Goal: Information Seeking & Learning: Learn about a topic

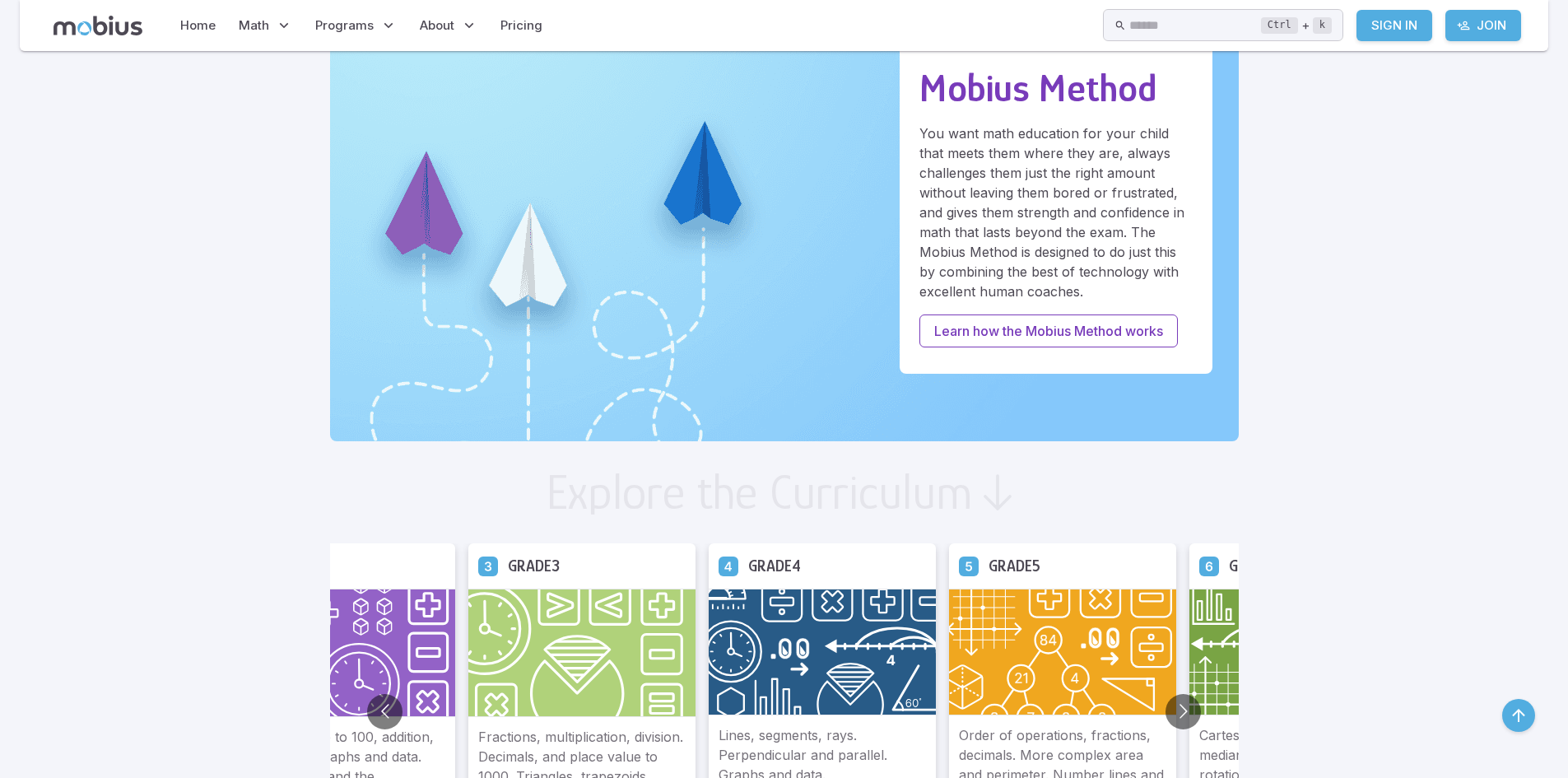
scroll to position [658, 0]
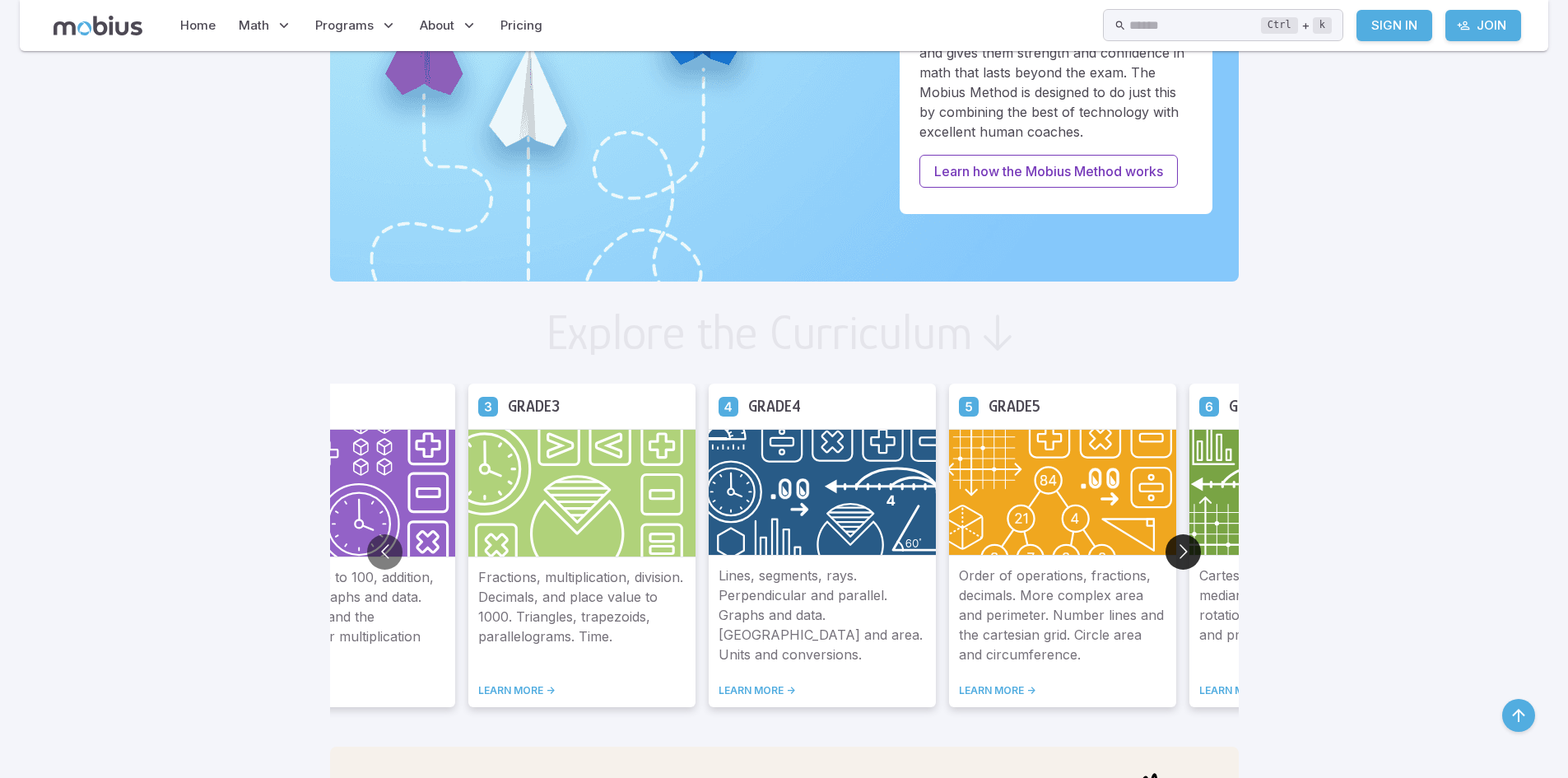
click at [1174, 559] on button "Go to next slide" at bounding box center [1182, 552] width 36 height 36
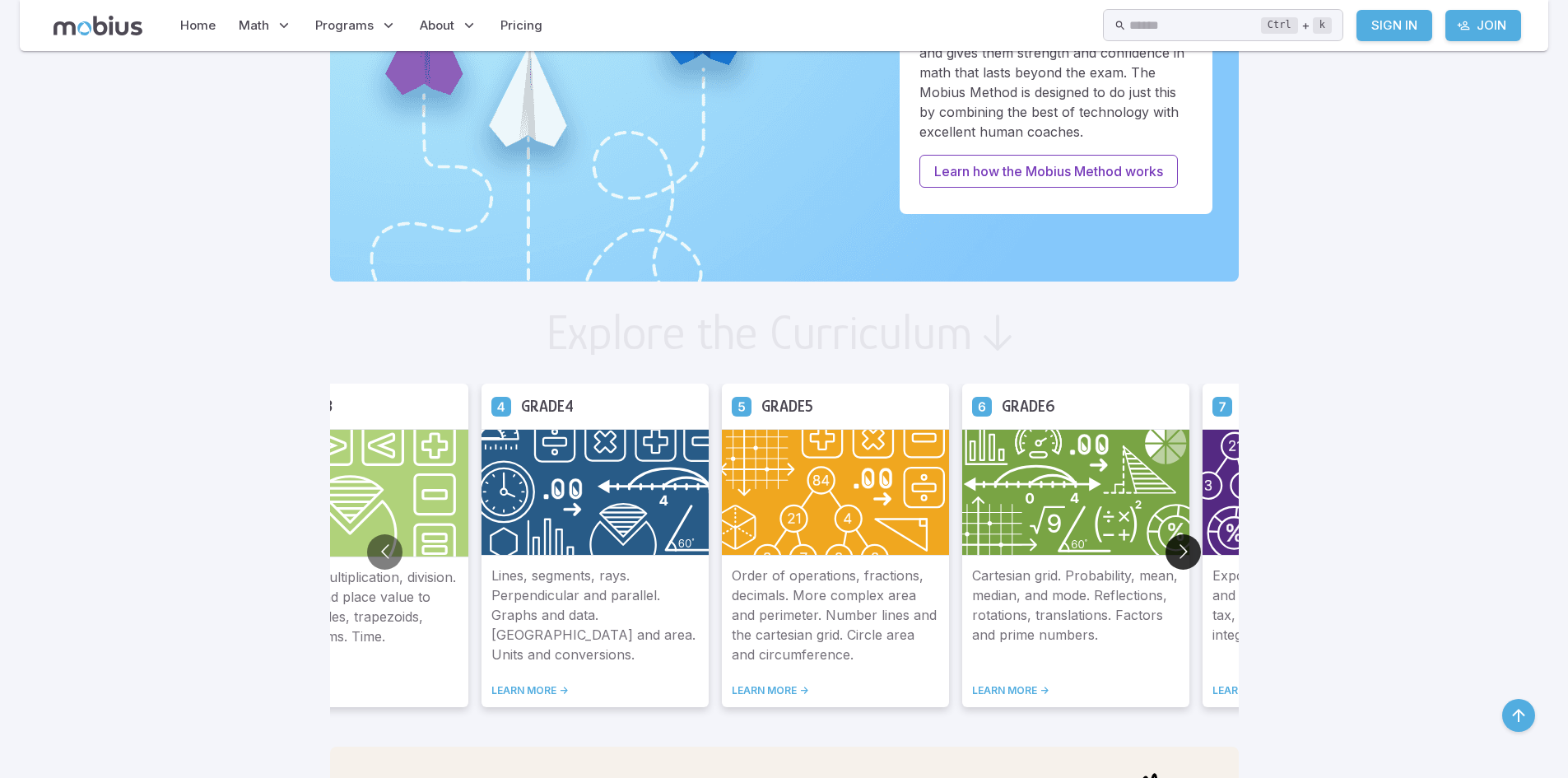
click at [1189, 548] on button "Go to next slide" at bounding box center [1182, 552] width 36 height 36
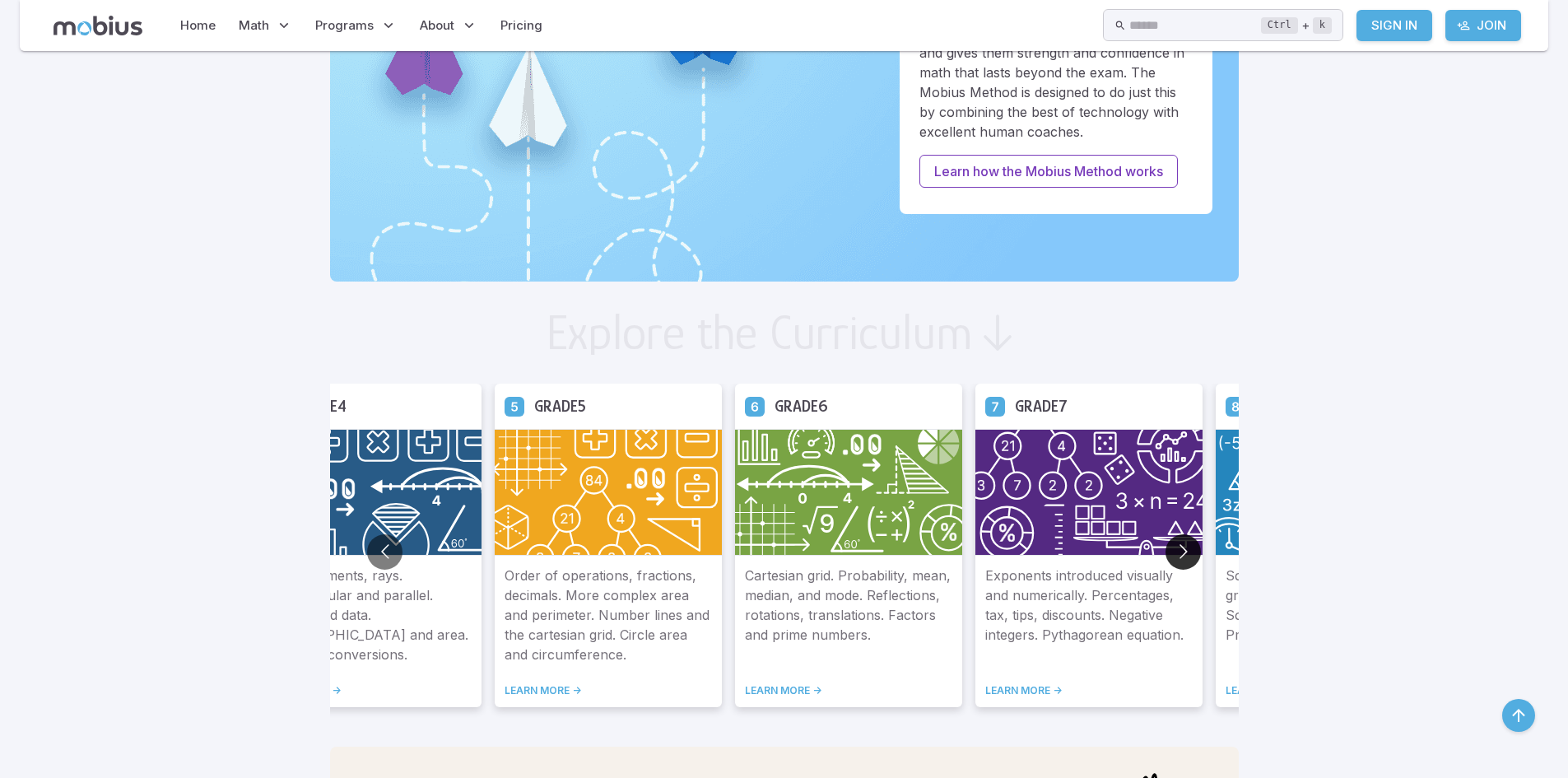
click at [1192, 555] on button "Go to next slide" at bounding box center [1182, 552] width 36 height 36
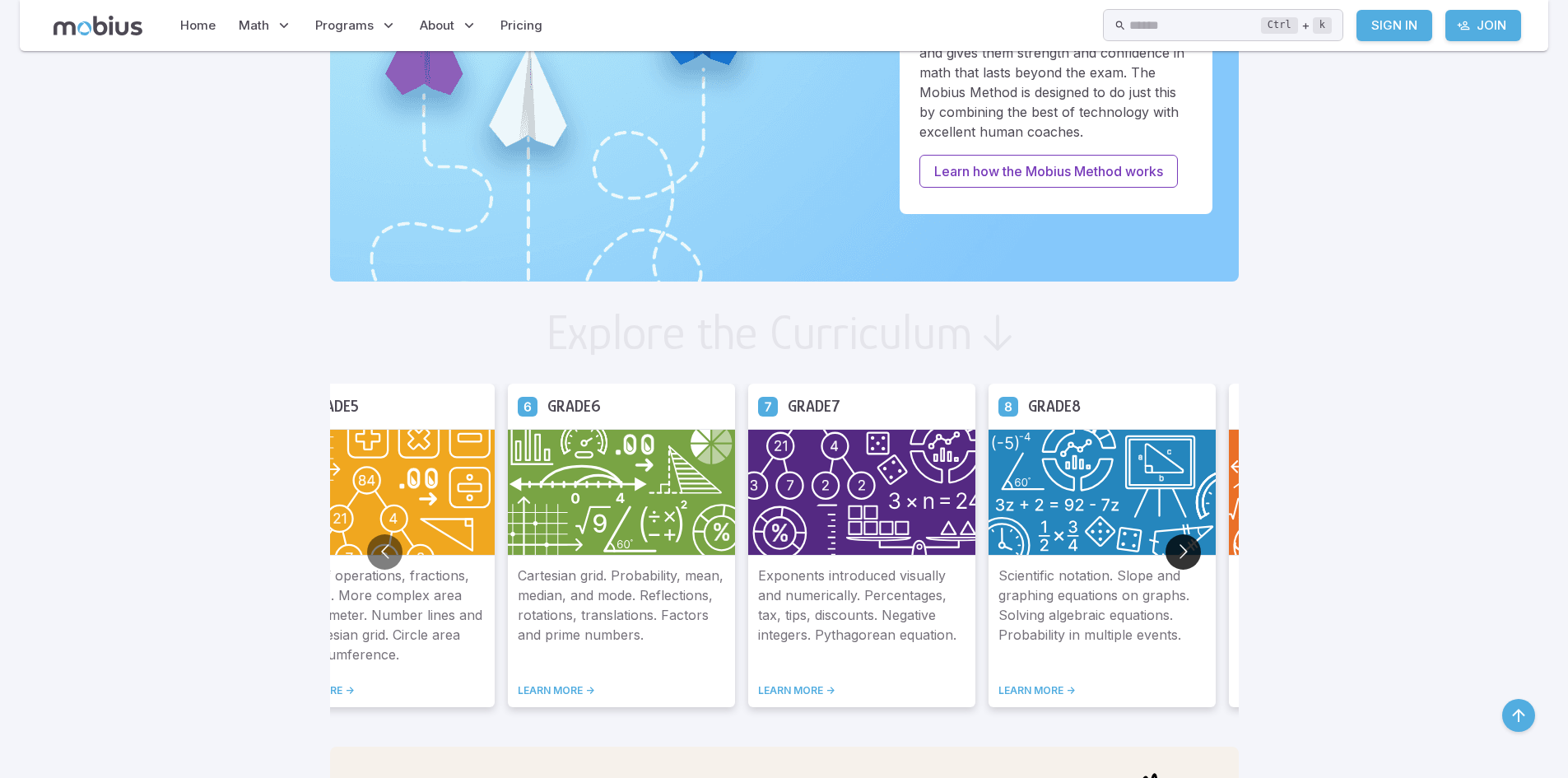
click at [1192, 555] on button "Go to next slide" at bounding box center [1182, 552] width 36 height 36
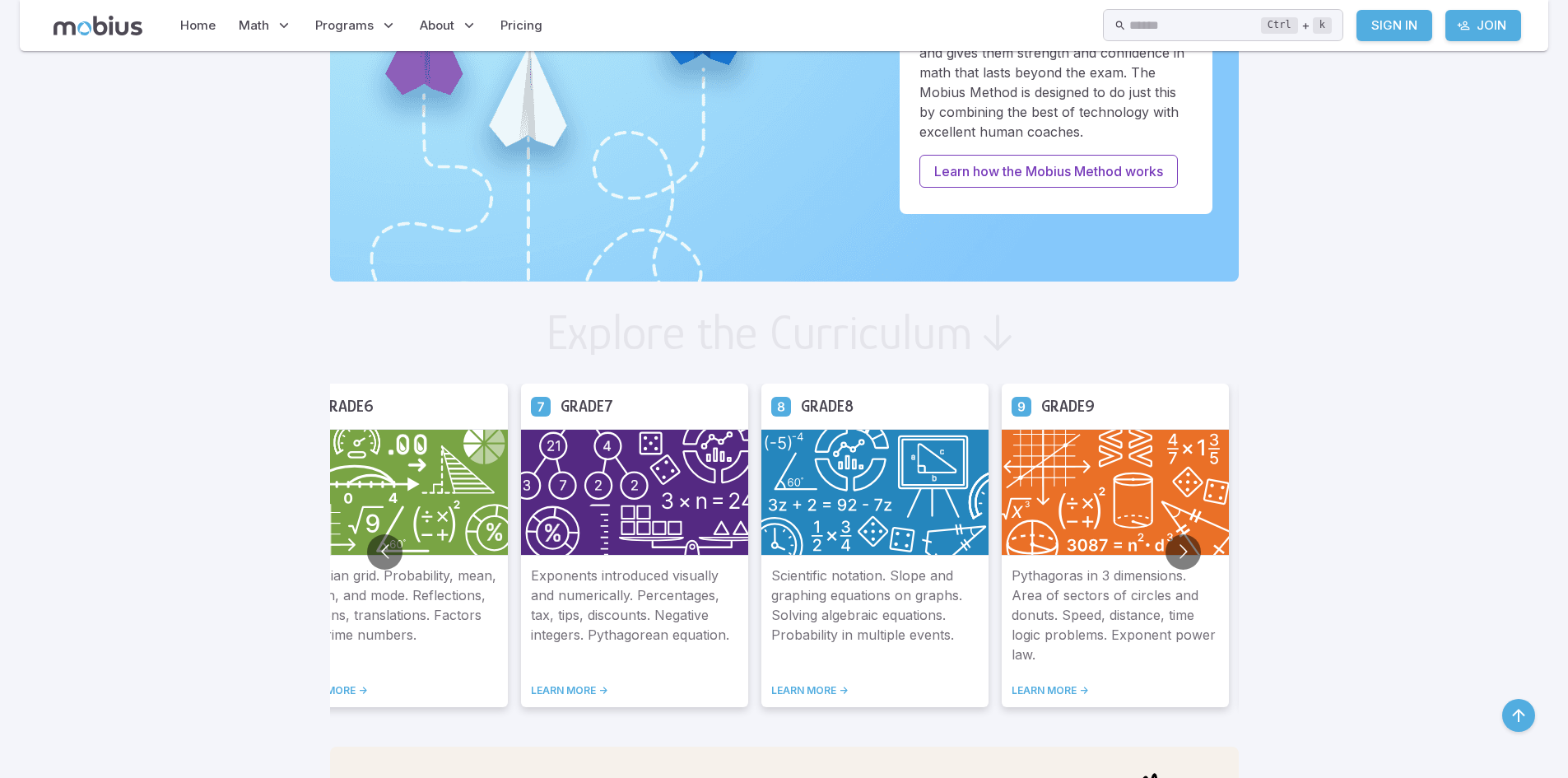
click at [1058, 707] on div "Pythagoras in 3 dimensions. Area of sectors of circles and donuts. Speed, dista…" at bounding box center [1115, 631] width 227 height 151
click at [1063, 695] on link "LEARN MORE ->" at bounding box center [1115, 690] width 207 height 13
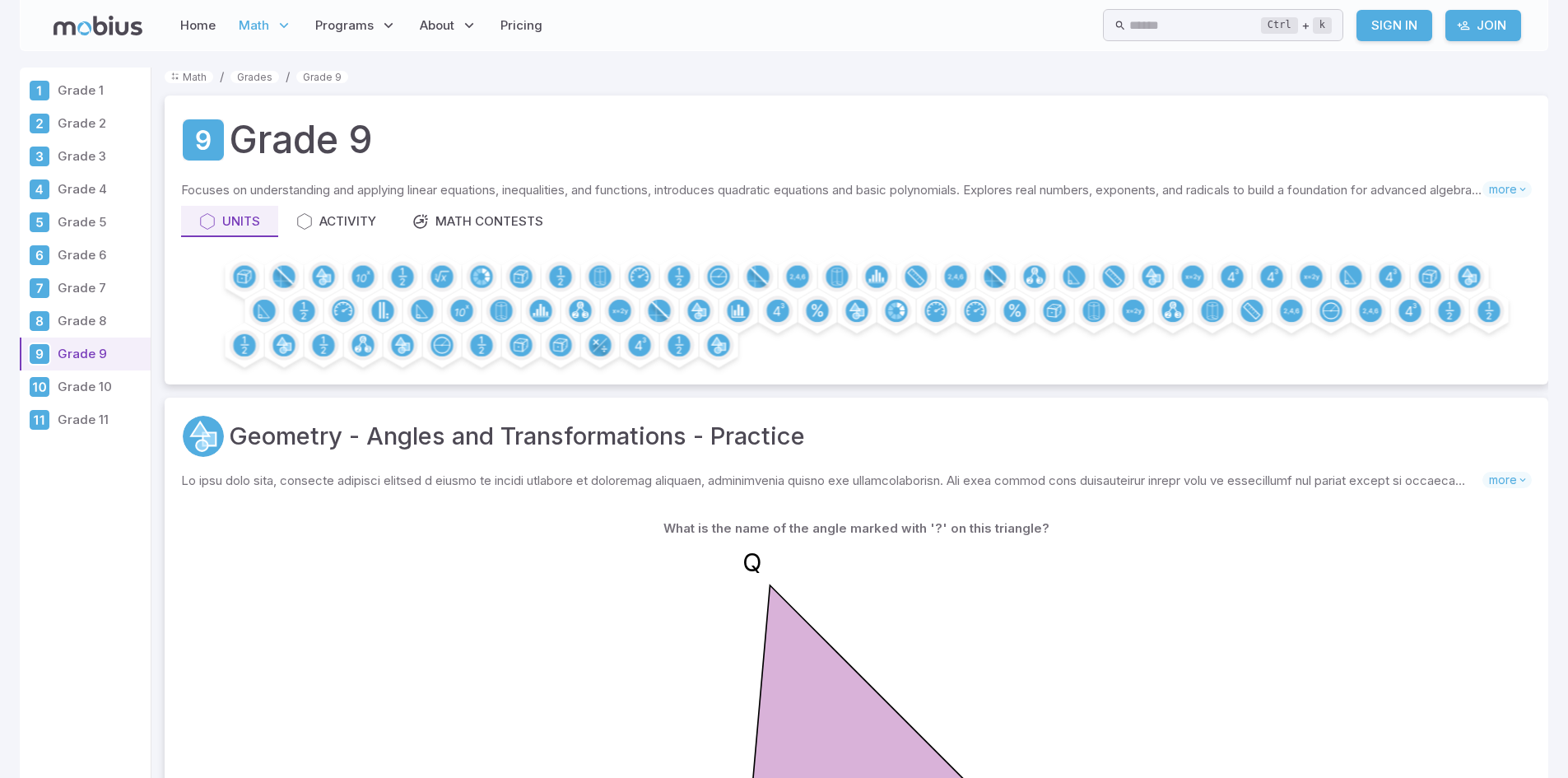
click at [1149, 655] on div "? Q R S" at bounding box center [856, 752] width 1318 height 416
drag, startPoint x: 1043, startPoint y: 719, endPoint x: 1030, endPoint y: 730, distance: 17.0
click at [1037, 724] on icon "? Q R S" at bounding box center [856, 750] width 411 height 411
click at [1181, 577] on div "? Q R S" at bounding box center [856, 752] width 1318 height 416
click at [1100, 618] on div "? Q R S" at bounding box center [856, 752] width 1318 height 416
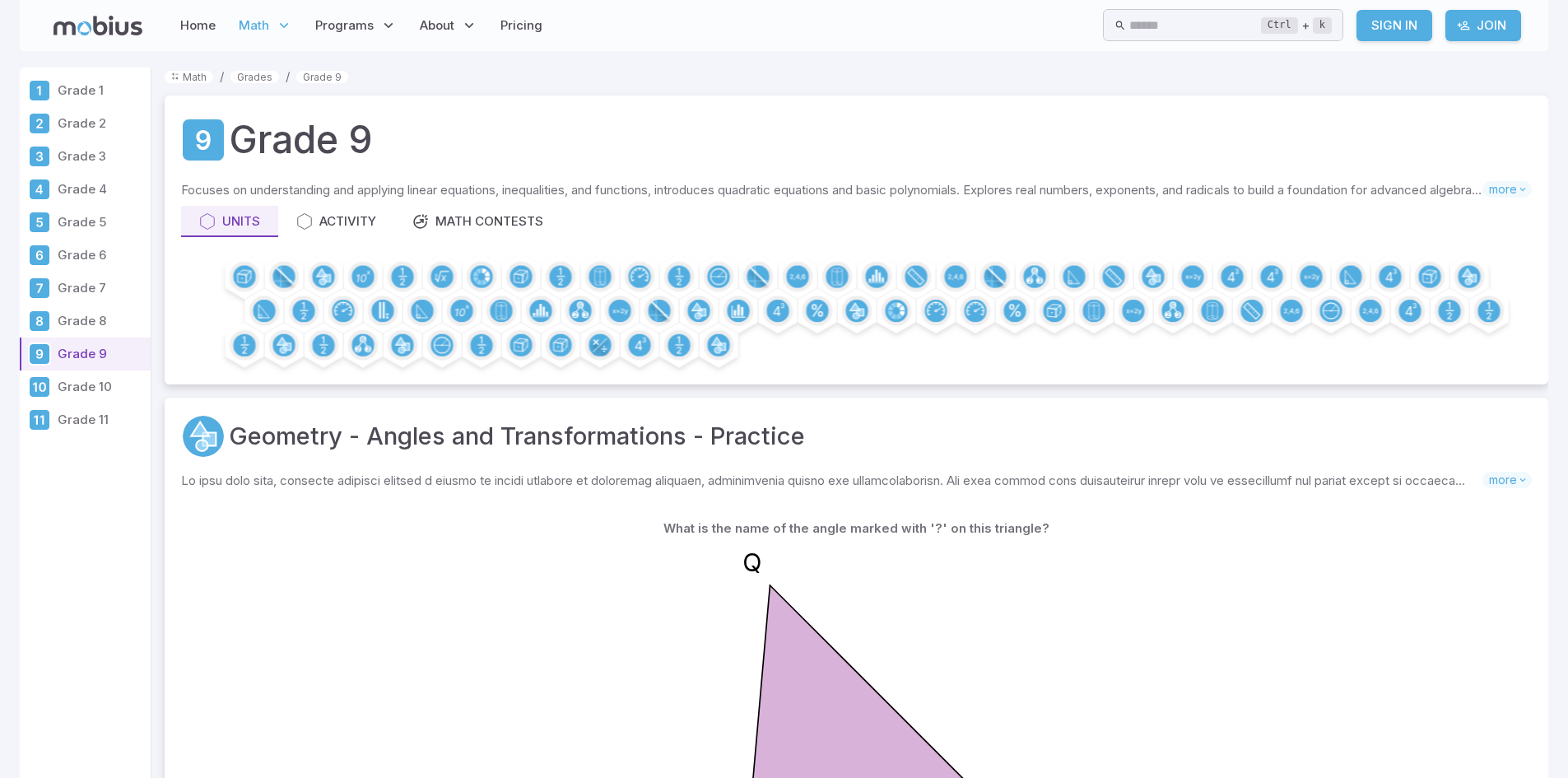
click at [1191, 640] on div "? Q R S" at bounding box center [856, 752] width 1318 height 416
click at [998, 626] on icon "? Q R S" at bounding box center [856, 750] width 411 height 411
click at [959, 648] on icon "? Q R S" at bounding box center [856, 750] width 411 height 411
click at [958, 633] on icon "? Q R S" at bounding box center [856, 750] width 411 height 411
click at [1213, 607] on div "? Q R S" at bounding box center [856, 752] width 1318 height 416
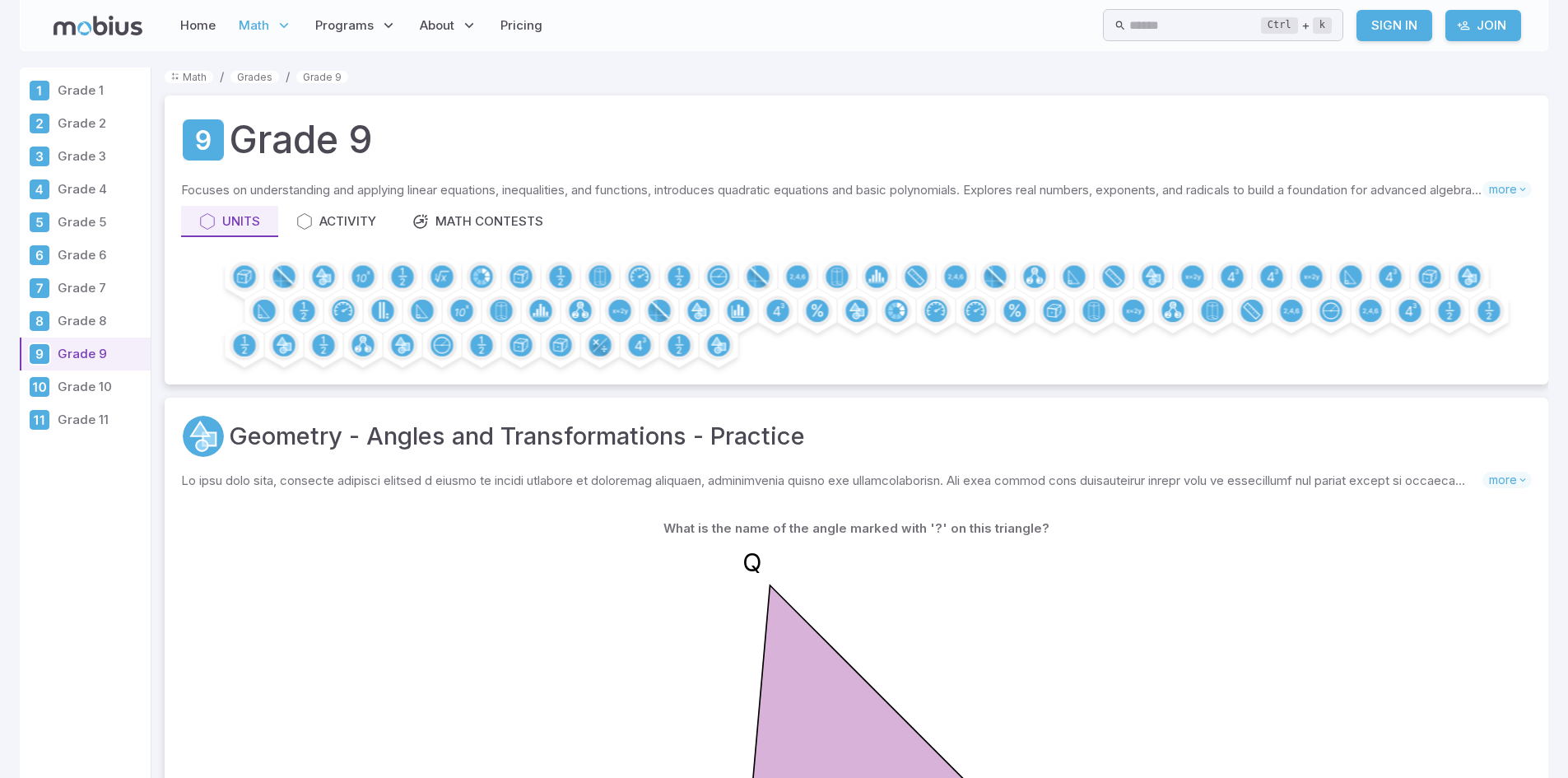
click at [730, 567] on icon "? Q R S" at bounding box center [856, 750] width 411 height 411
click at [682, 671] on icon "? Q R S" at bounding box center [856, 750] width 411 height 411
click at [991, 543] on div "What is the name of the angle marked with '?' on this triangle?" at bounding box center [856, 529] width 1318 height 31
drag, startPoint x: 1188, startPoint y: 708, endPoint x: 1196, endPoint y: 700, distance: 11.3
click at [1192, 704] on div "? Q R S" at bounding box center [856, 752] width 1318 height 416
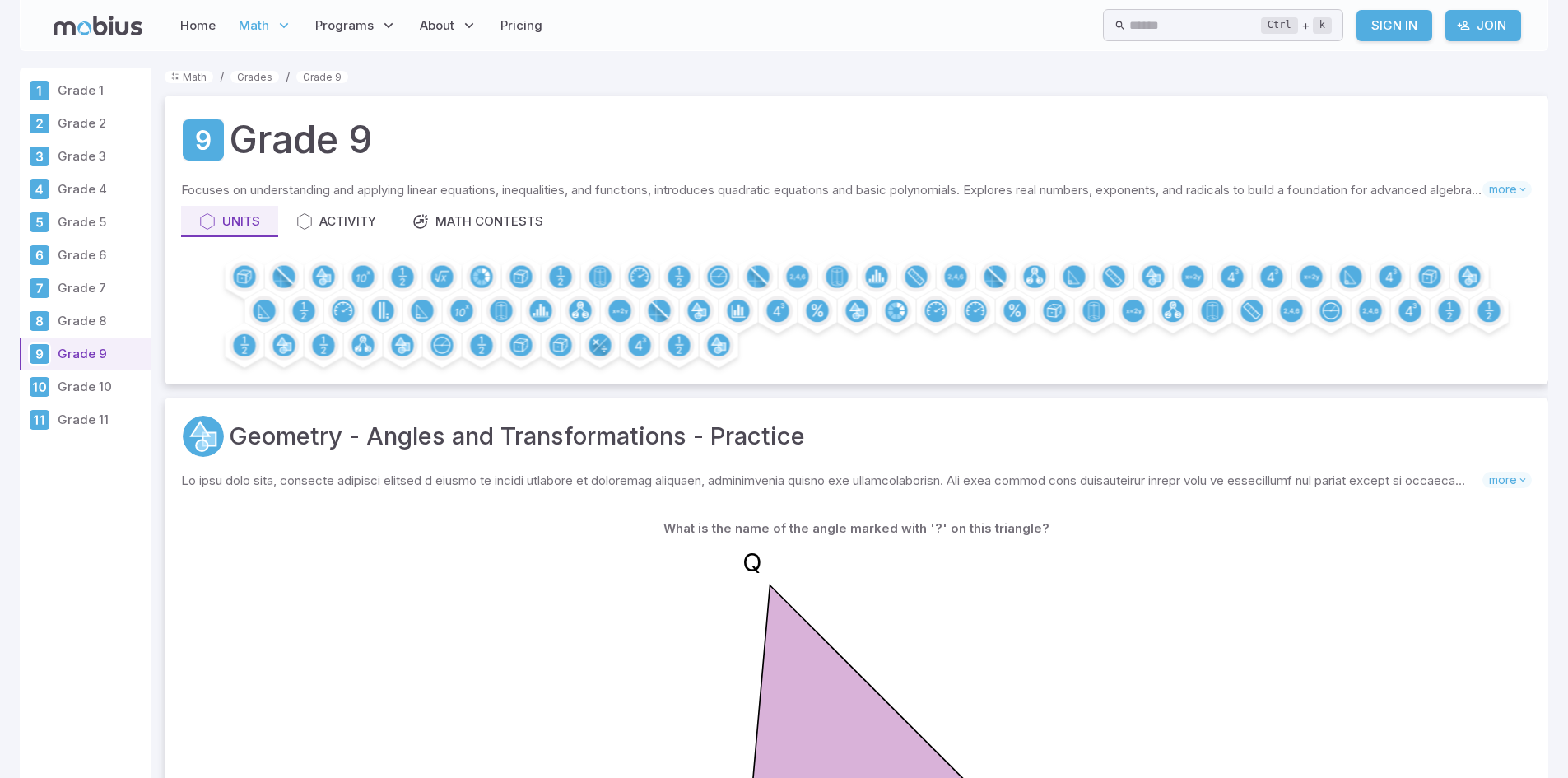
drag, startPoint x: 1087, startPoint y: 644, endPoint x: 1074, endPoint y: 654, distance: 16.4
click at [1090, 648] on div "? Q R S" at bounding box center [856, 752] width 1318 height 416
click at [1058, 639] on icon "? Q R S" at bounding box center [856, 750] width 411 height 411
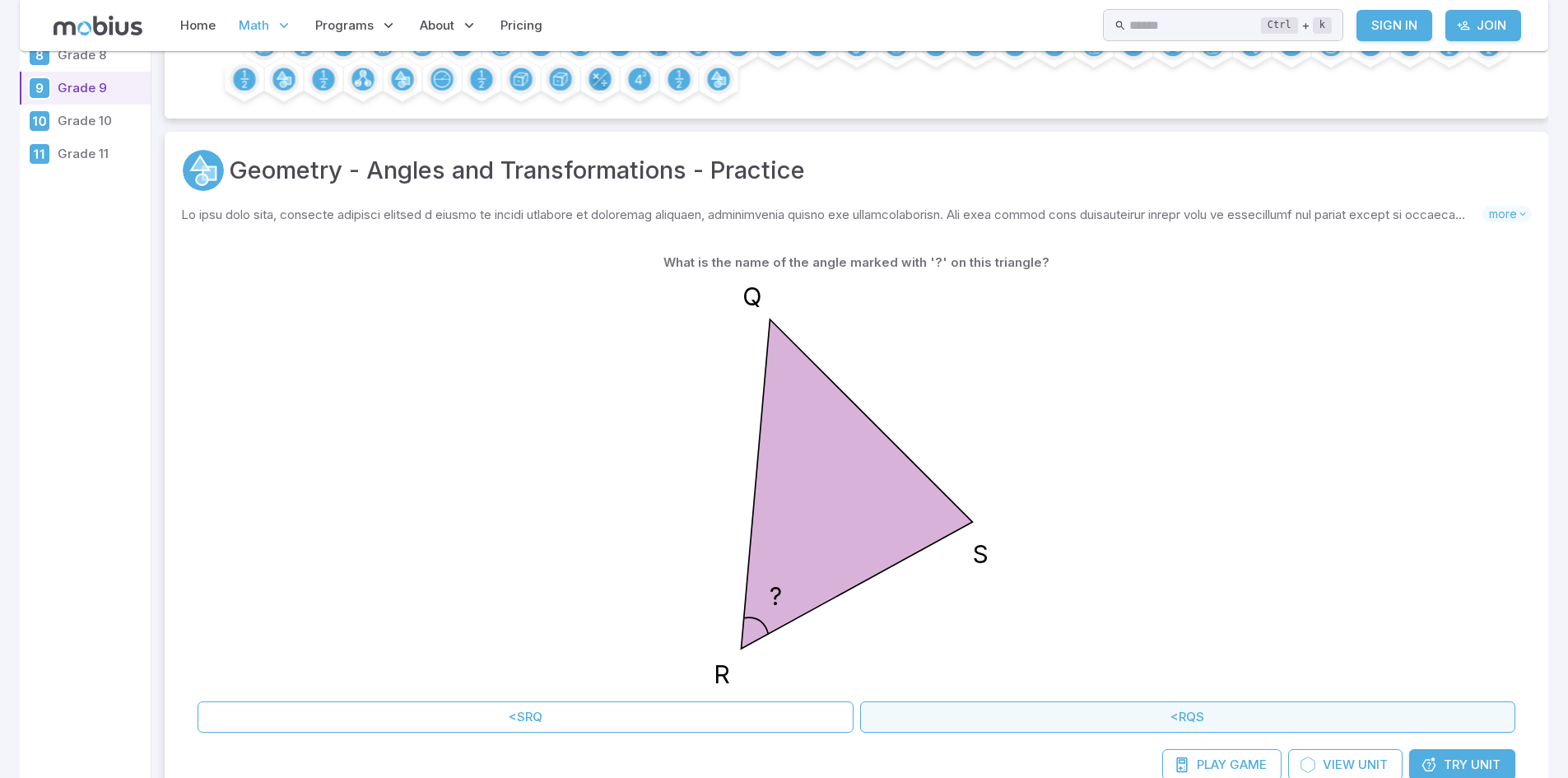
scroll to position [330, 0]
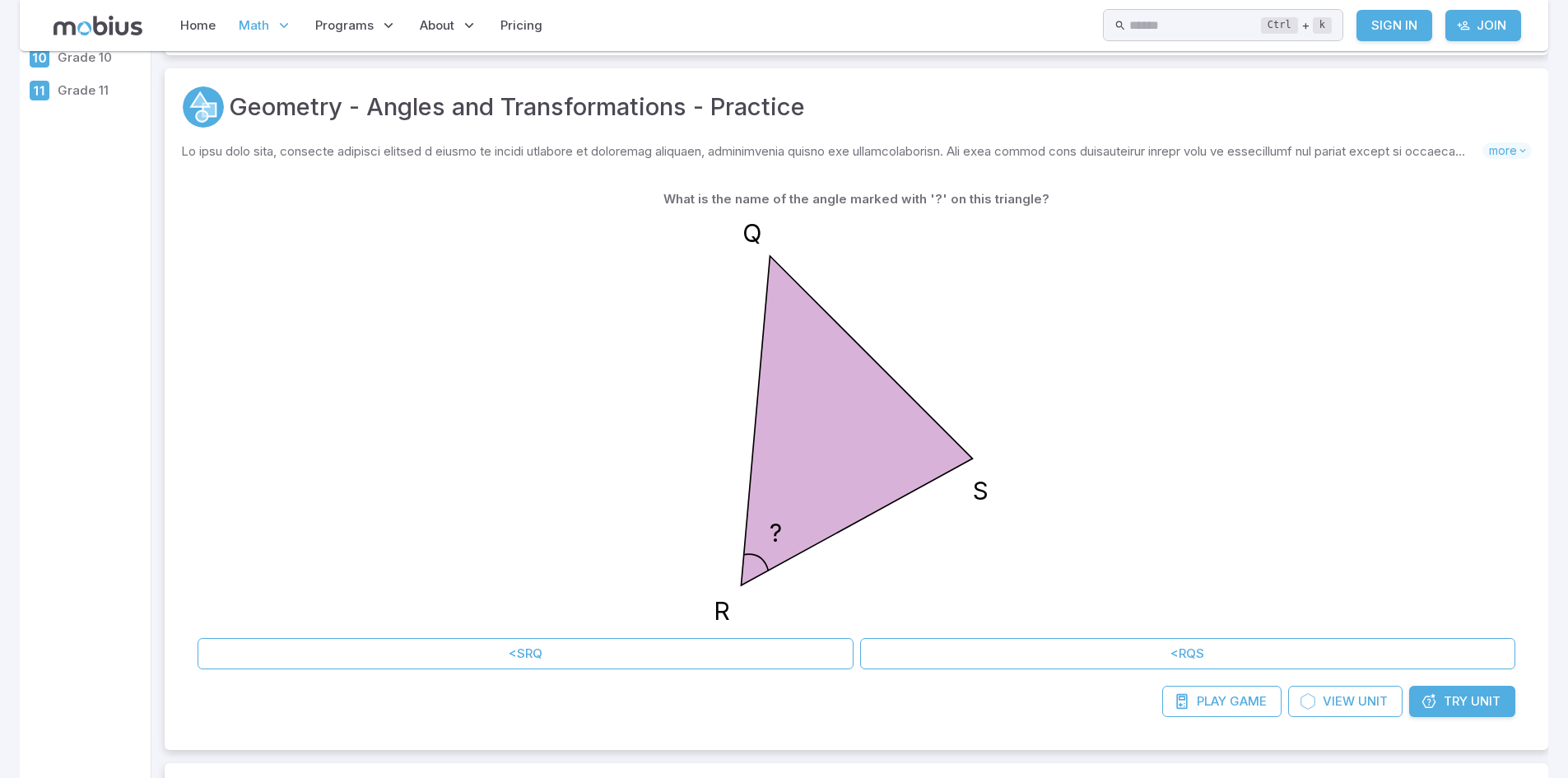
drag, startPoint x: 1358, startPoint y: 486, endPoint x: 1556, endPoint y: 477, distance: 198.2
click at [1532, 477] on div "Geometry - Angles and Transformations - Practice Skills you will learn include:…" at bounding box center [856, 409] width 1384 height 681
drag, startPoint x: 1192, startPoint y: 693, endPoint x: 788, endPoint y: 408, distance: 494.4
click at [1192, 693] on link "Play Game" at bounding box center [1221, 701] width 120 height 31
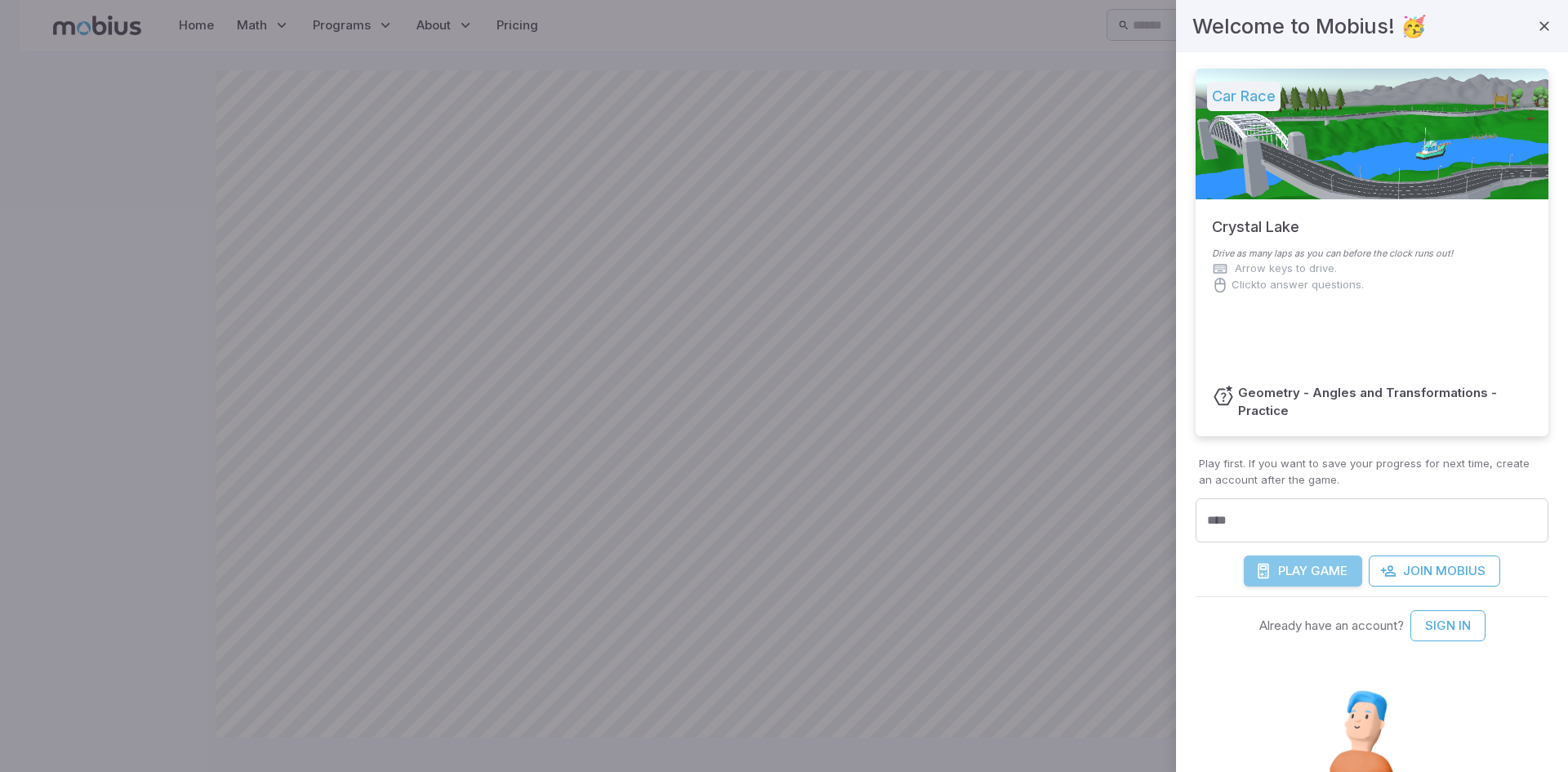
click at [1301, 575] on span "Play" at bounding box center [1293, 571] width 29 height 18
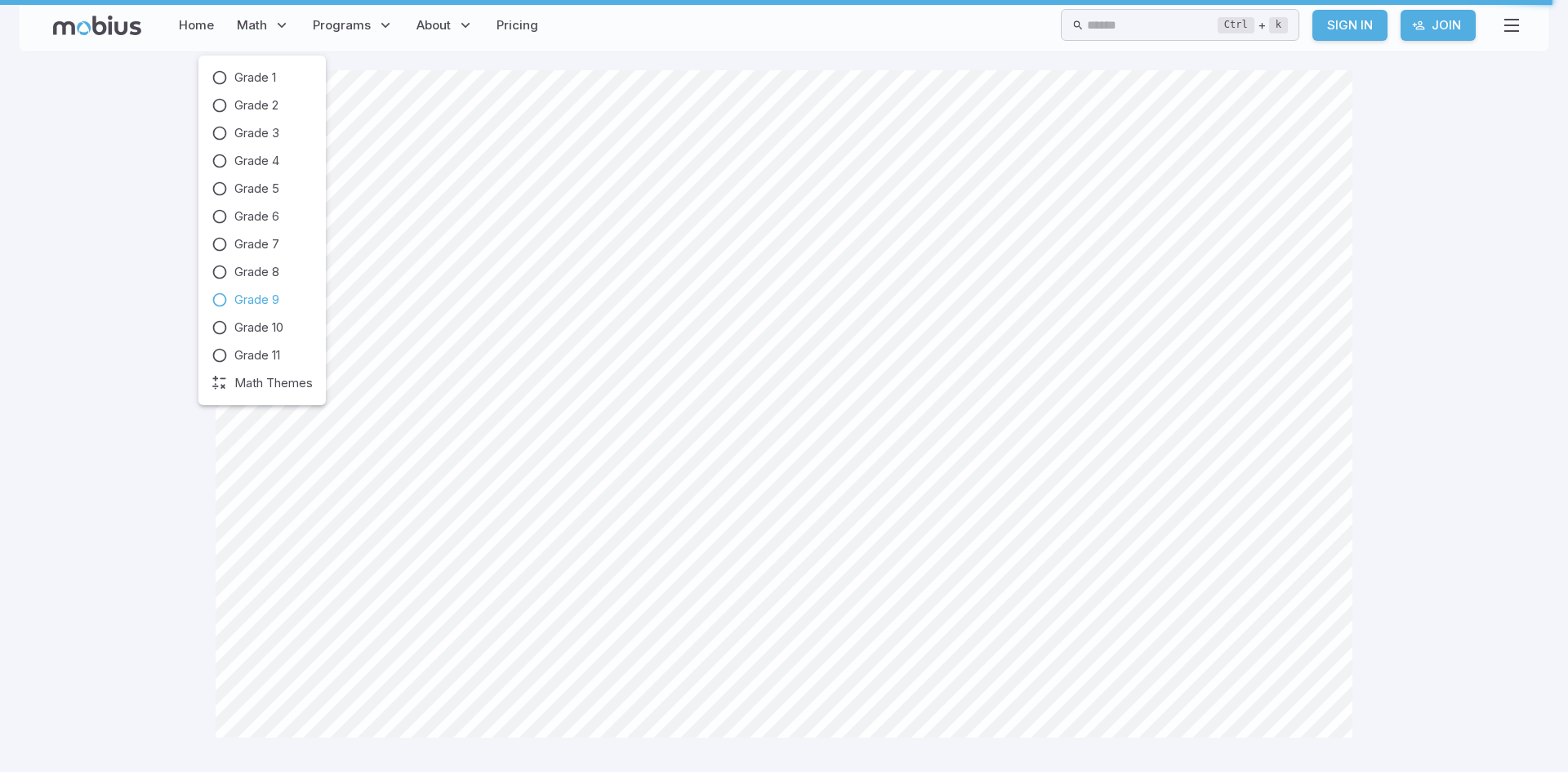
click at [245, 302] on span "Grade 9" at bounding box center [256, 300] width 45 height 18
click at [212, 299] on icon at bounding box center [220, 300] width 16 height 16
drag, startPoint x: 206, startPoint y: 11, endPoint x: 193, endPoint y: 25, distance: 19.1
click at [206, 14] on link "Home" at bounding box center [196, 25] width 45 height 38
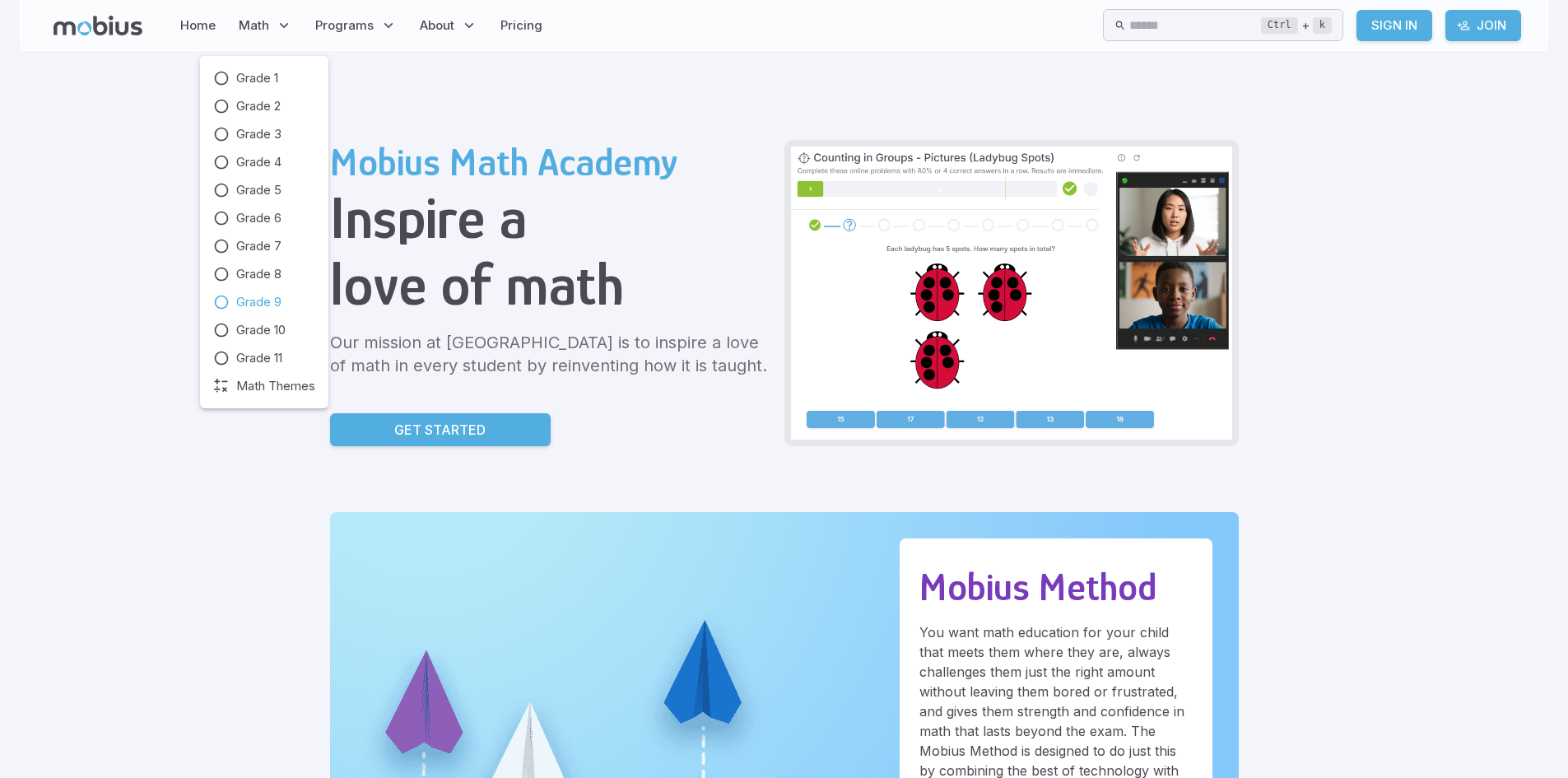
click at [223, 306] on icon at bounding box center [221, 302] width 17 height 17
click at [258, 298] on span "Grade 9" at bounding box center [258, 302] width 45 height 18
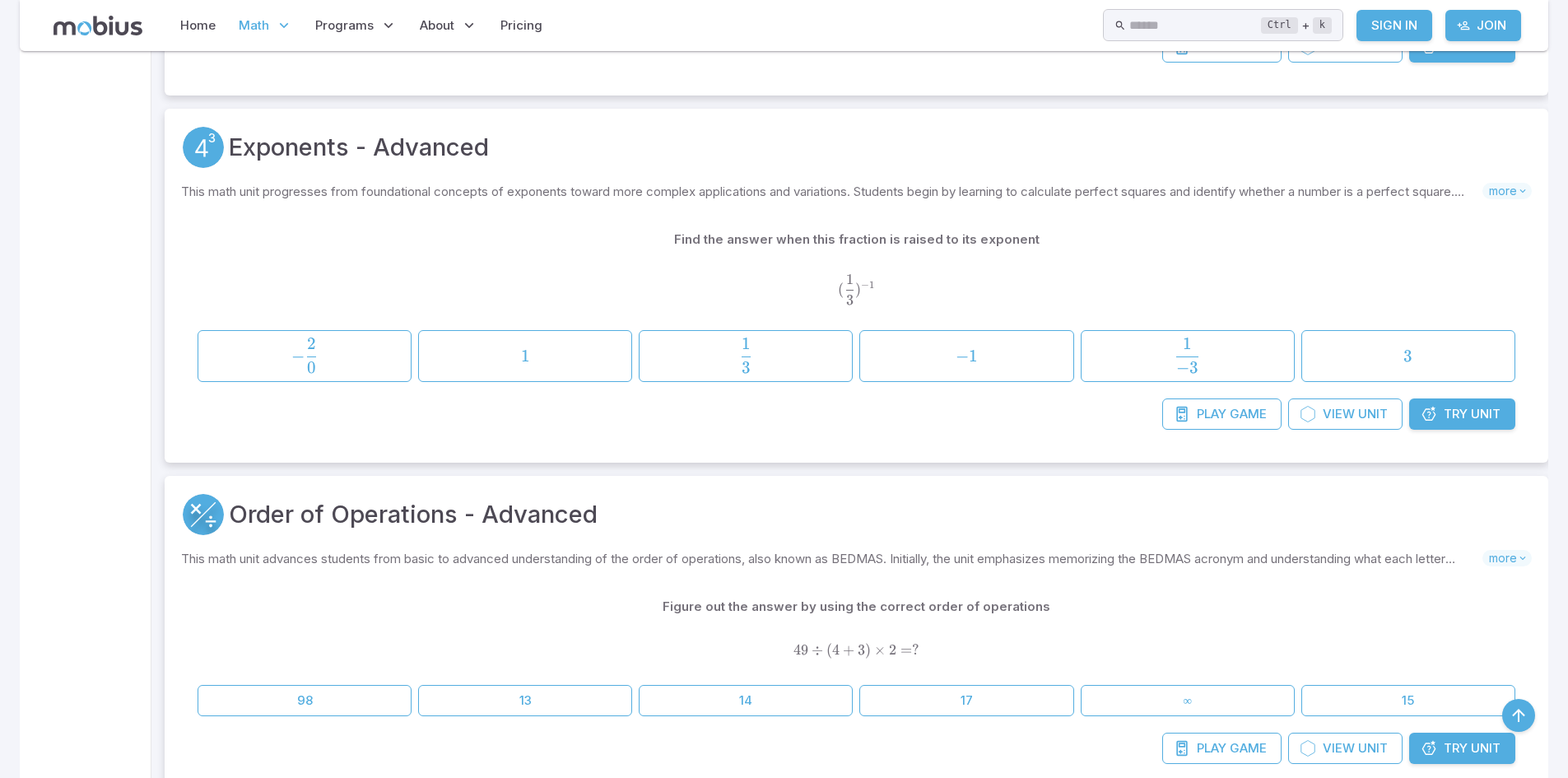
scroll to position [1646, 0]
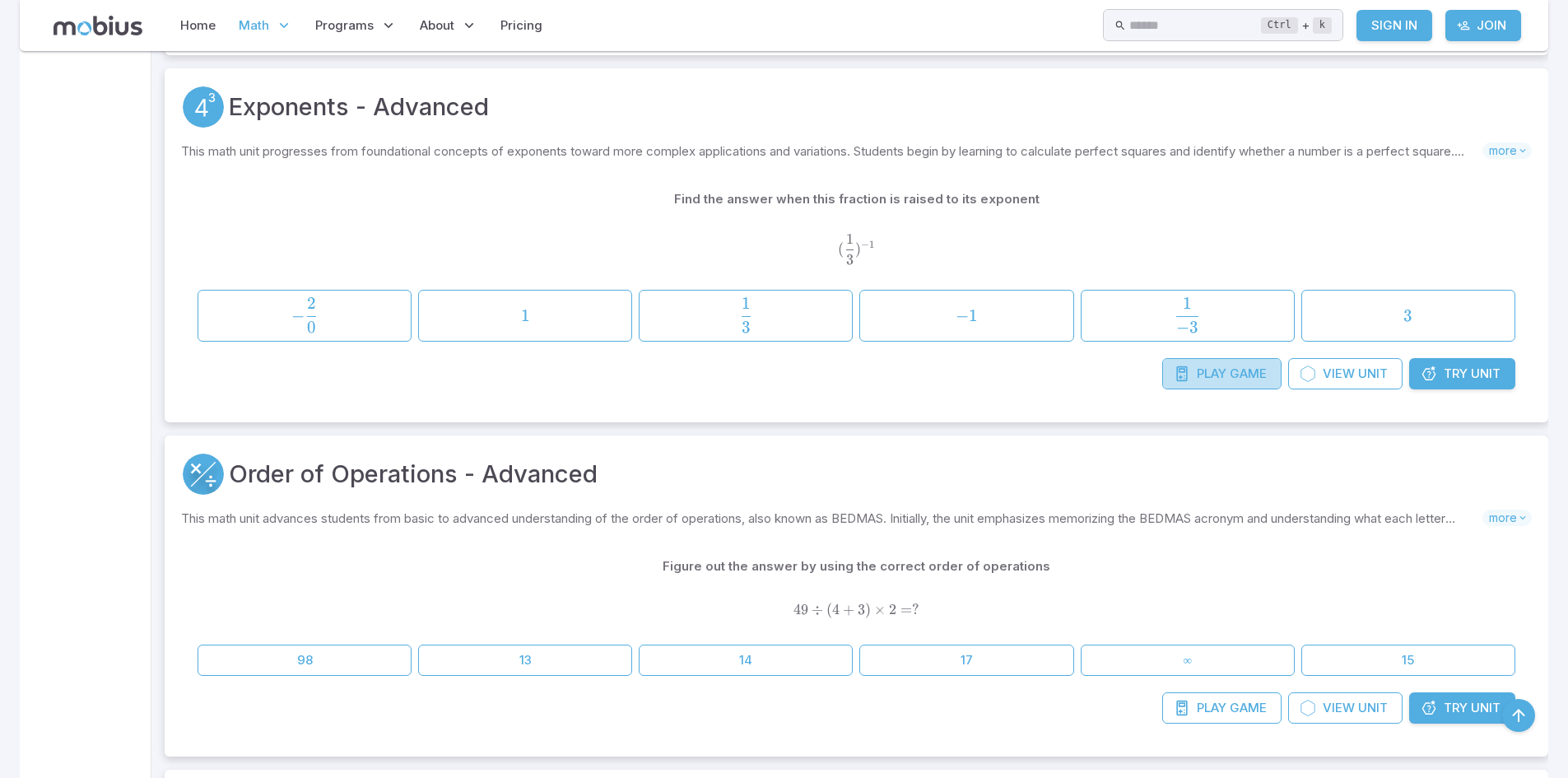
click at [1197, 376] on span "Play" at bounding box center [1211, 374] width 30 height 18
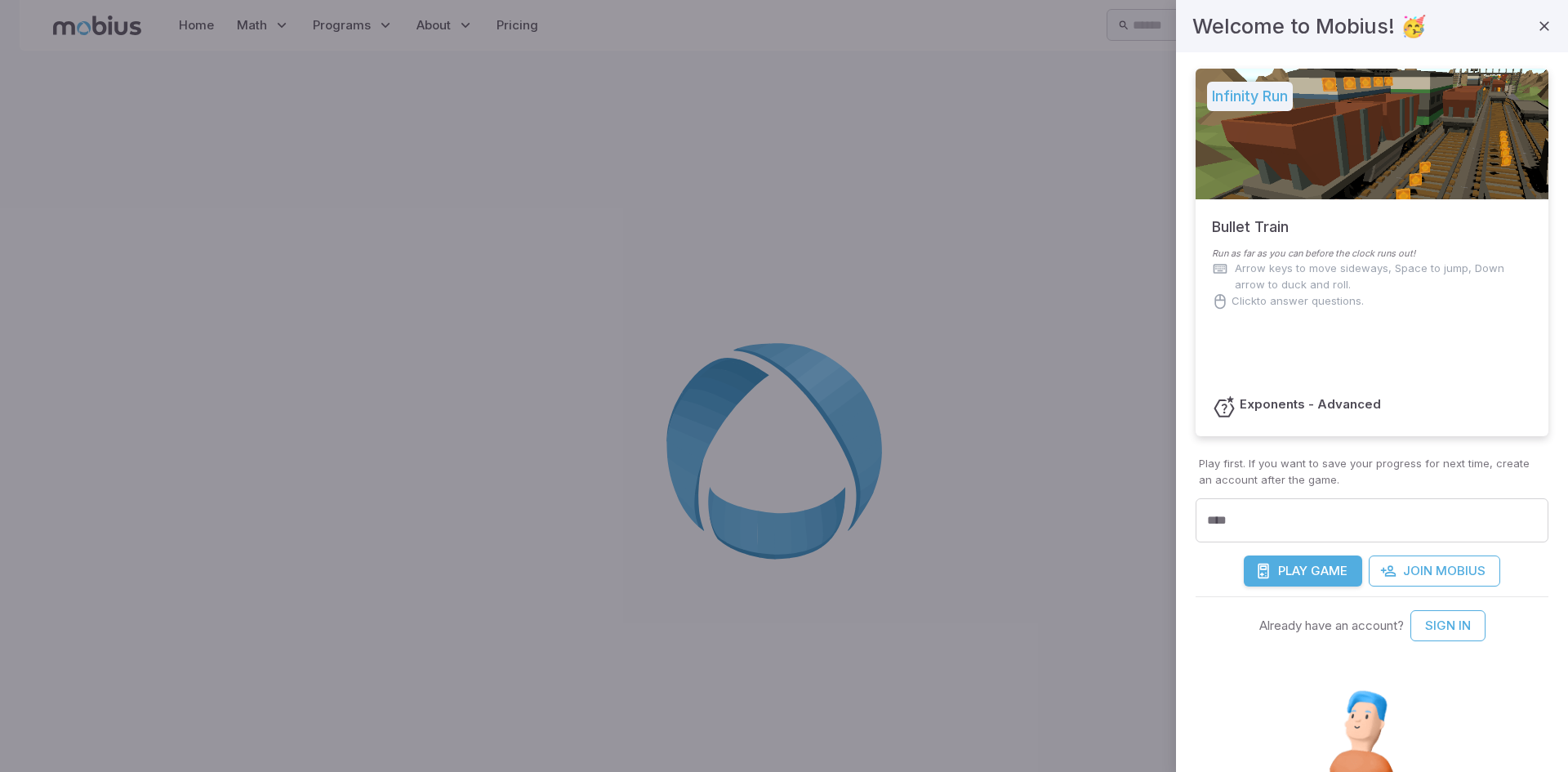
click at [1316, 570] on span "Game" at bounding box center [1329, 571] width 37 height 18
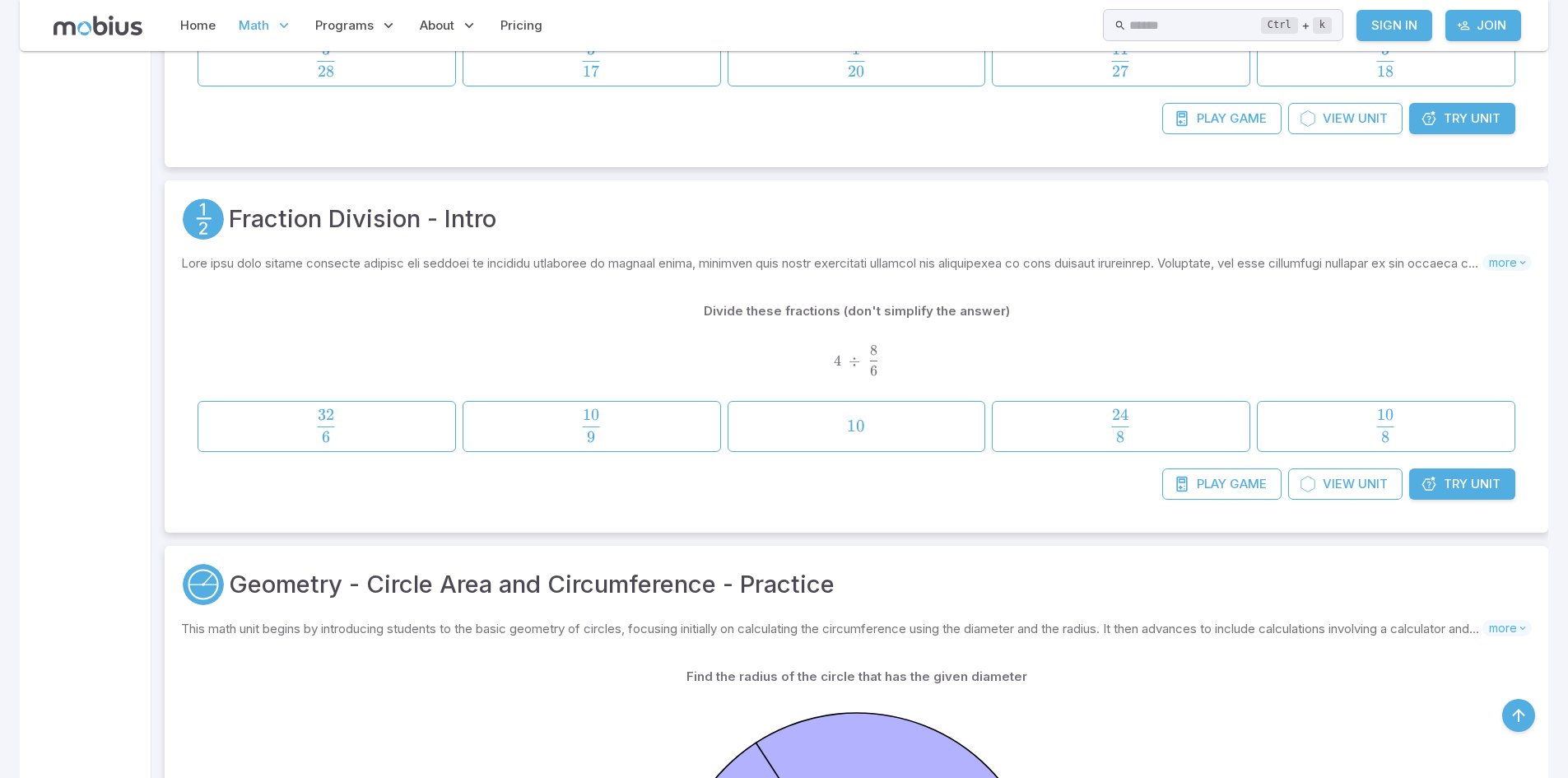
scroll to position [3293, 0]
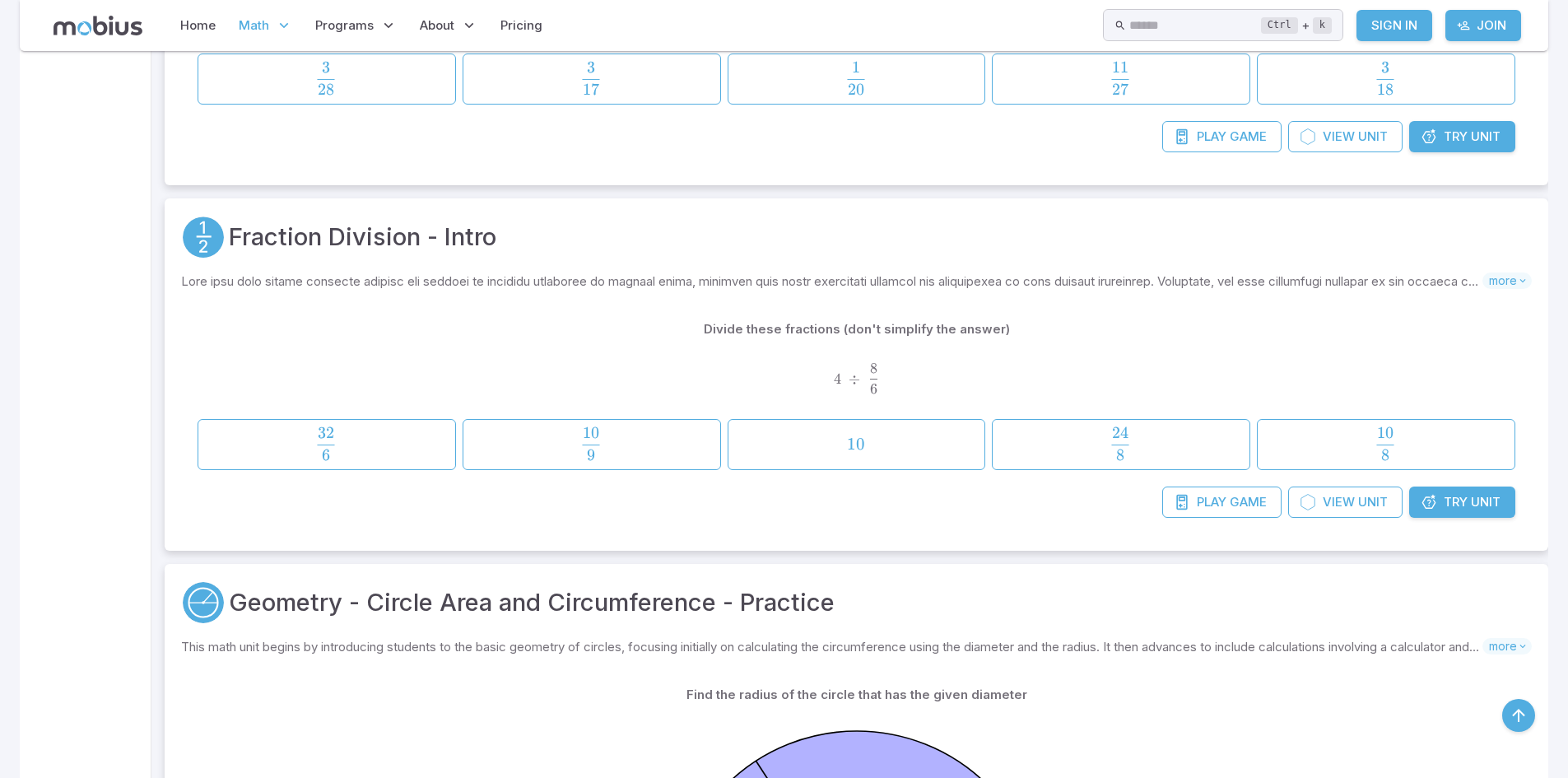
click at [1462, 509] on span "Try" at bounding box center [1455, 502] width 24 height 18
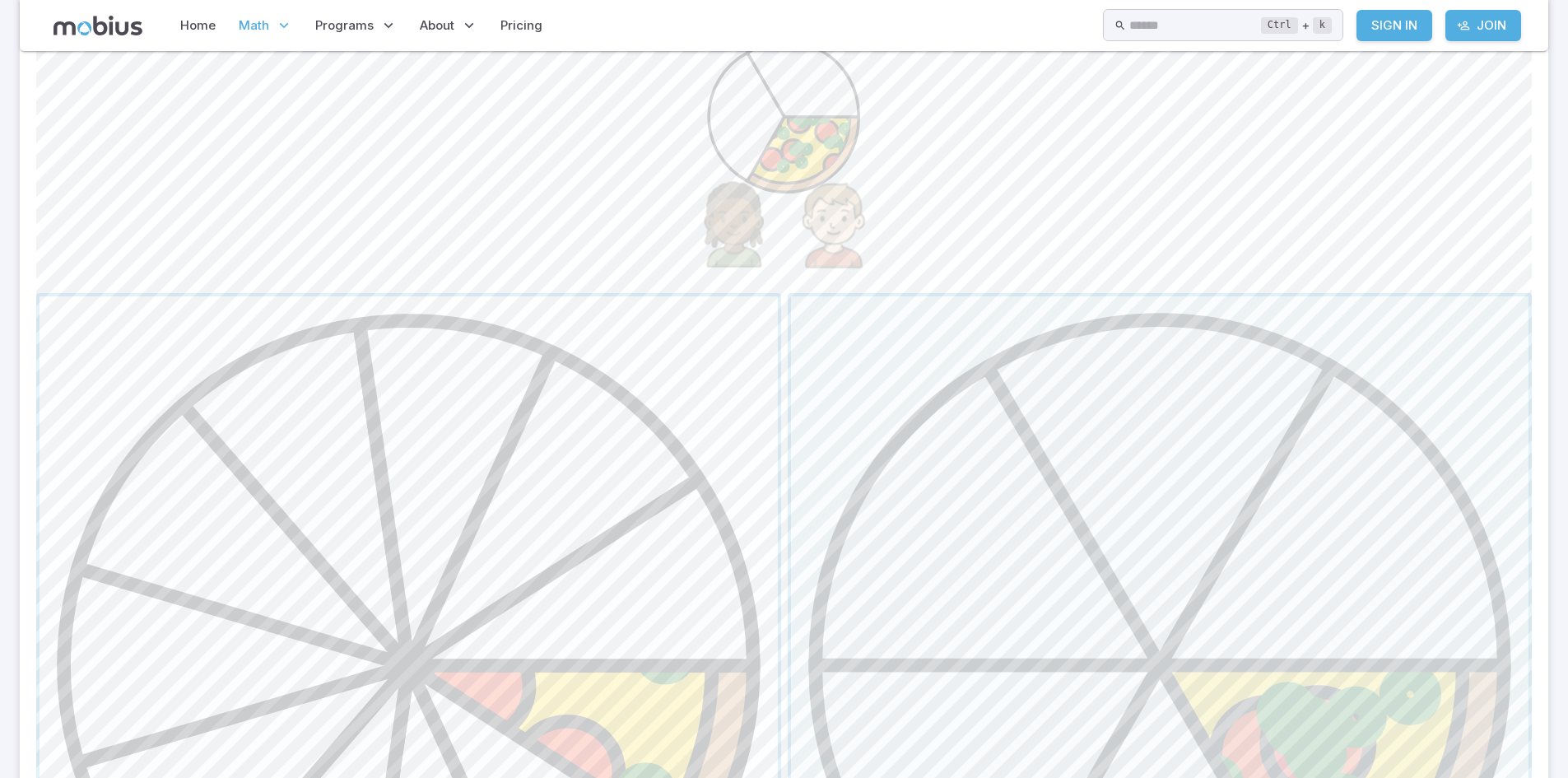
scroll to position [615, 0]
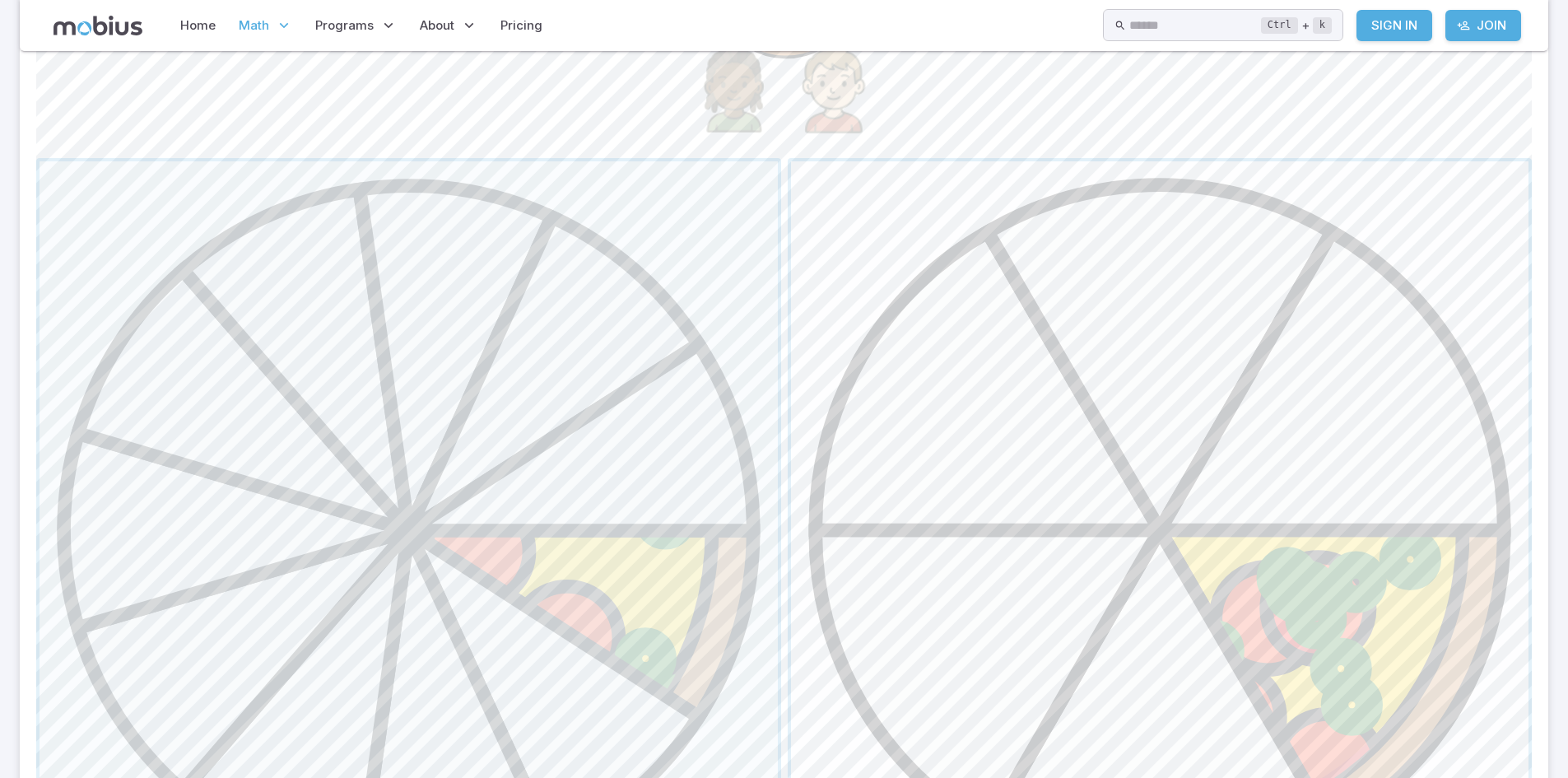
click at [1069, 419] on span "button" at bounding box center [1160, 530] width 738 height 738
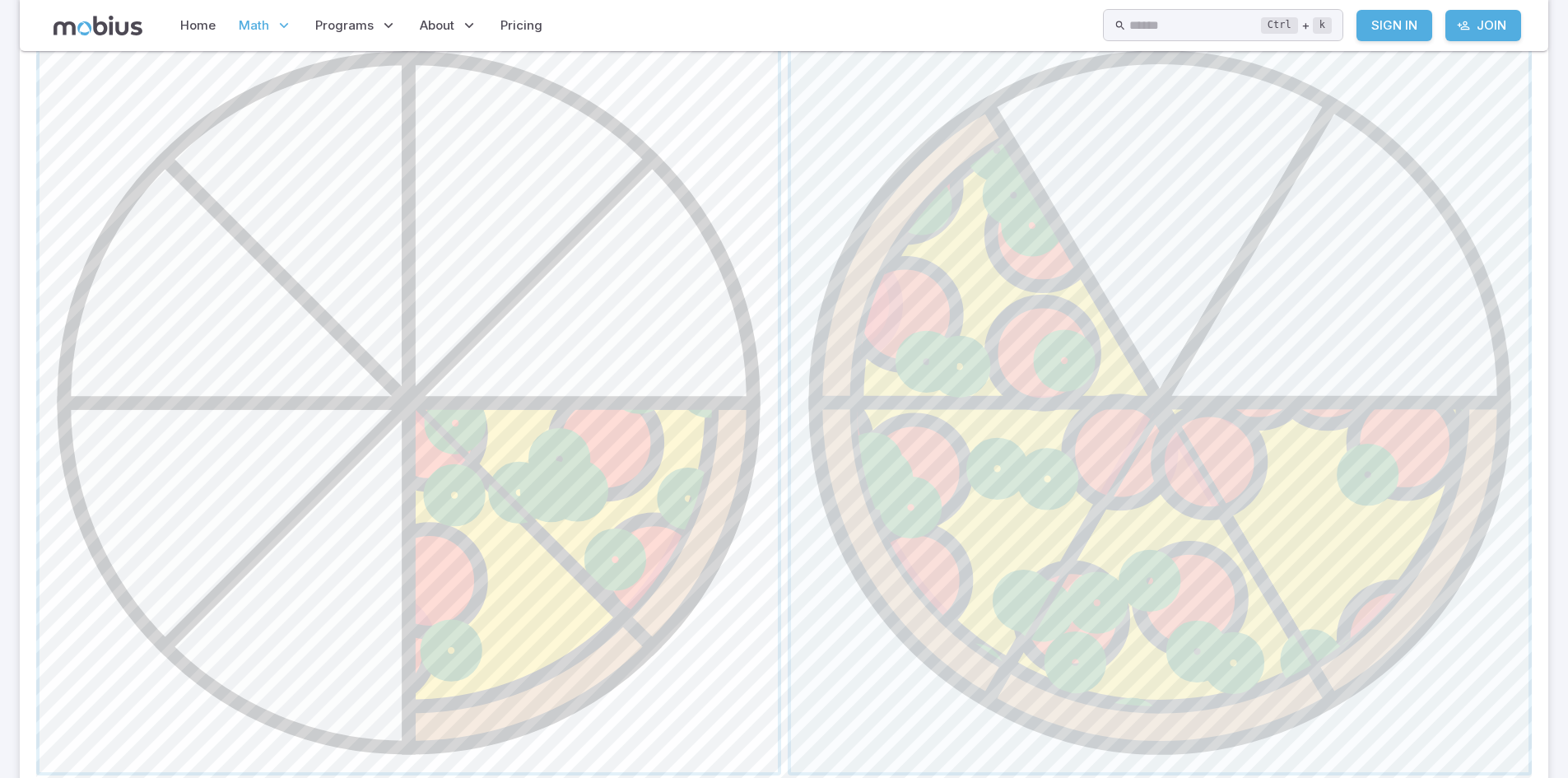
scroll to position [780, 0]
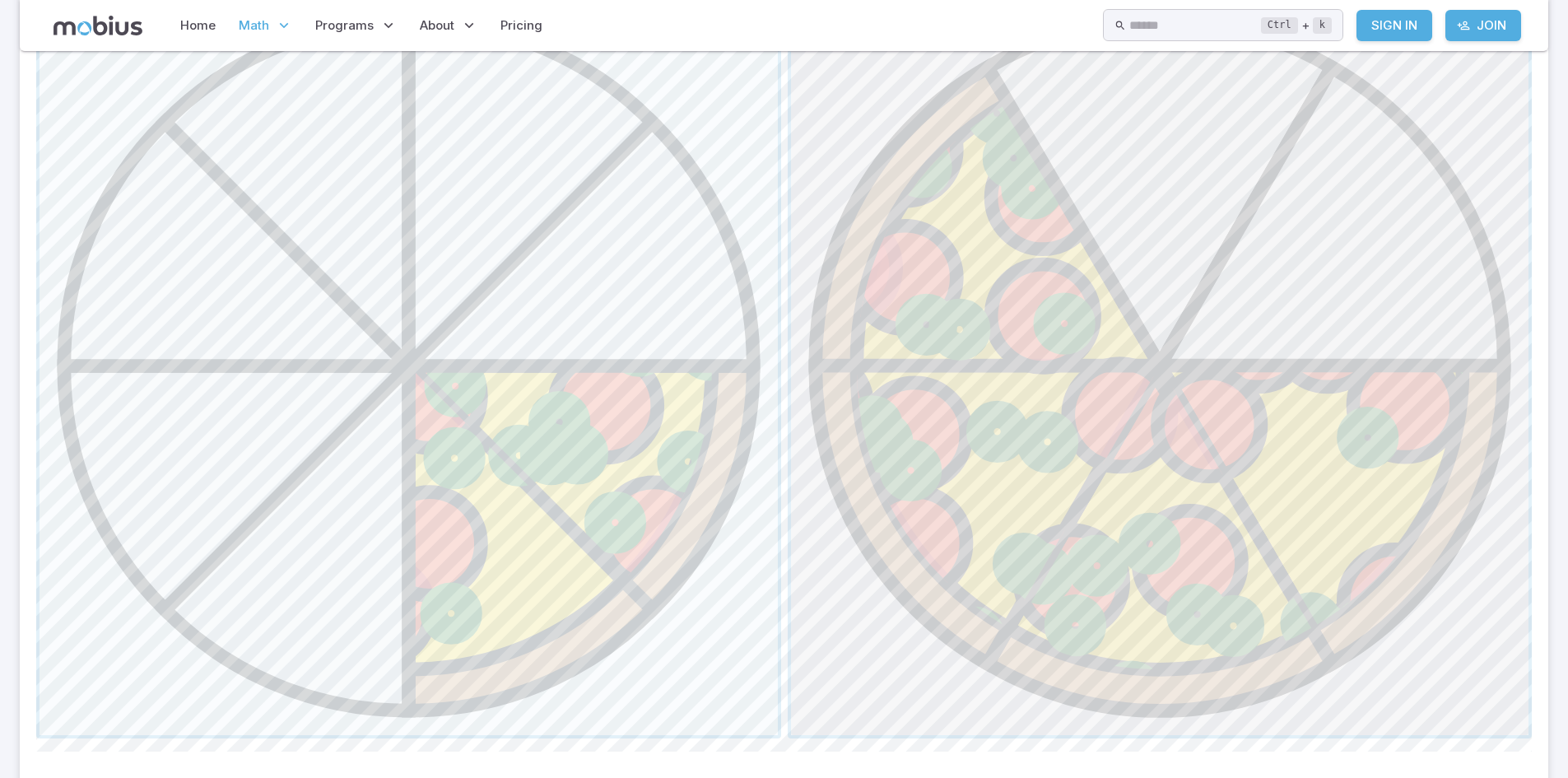
click at [1088, 347] on span "button" at bounding box center [1160, 366] width 738 height 738
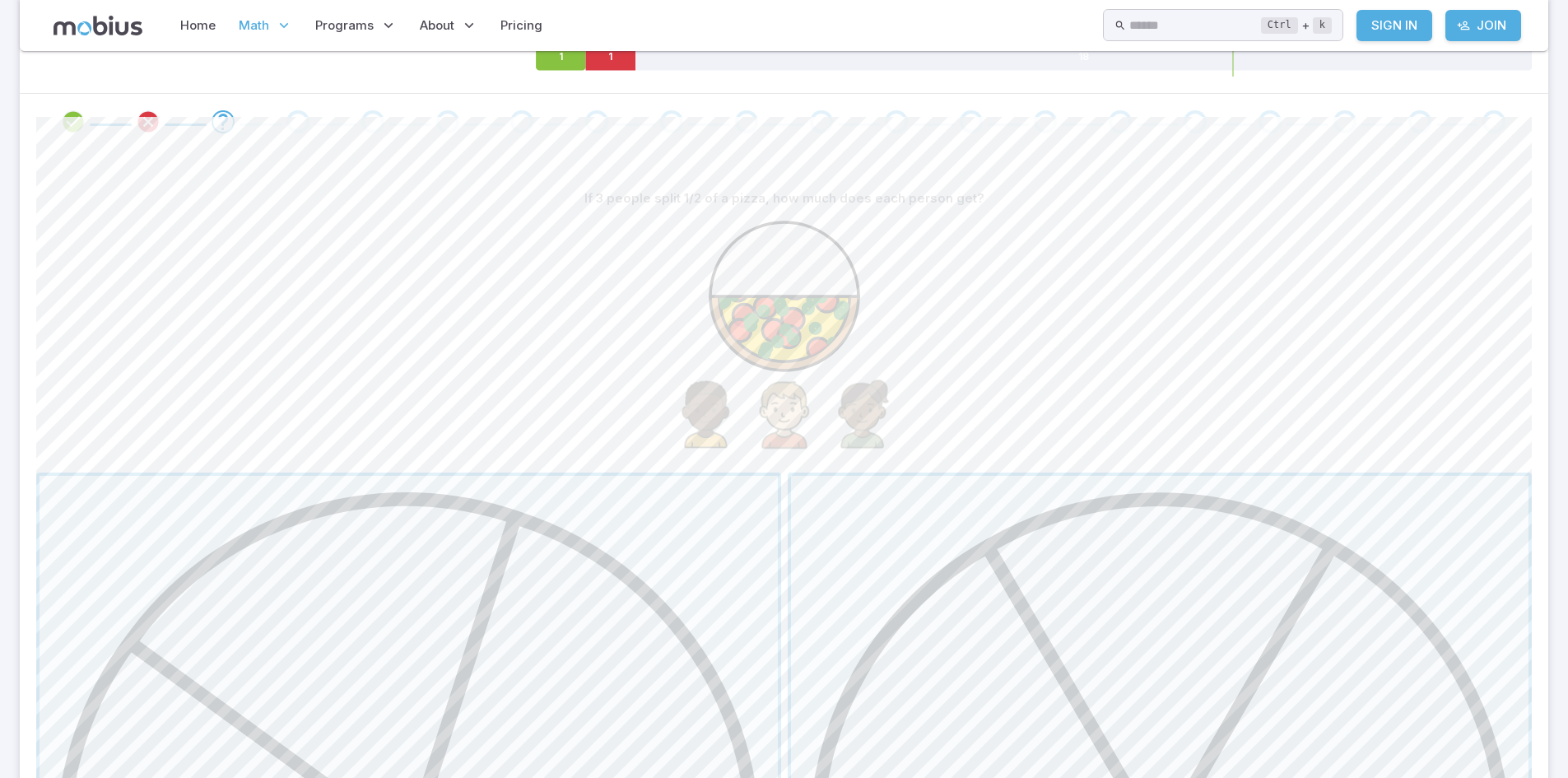
scroll to position [615, 0]
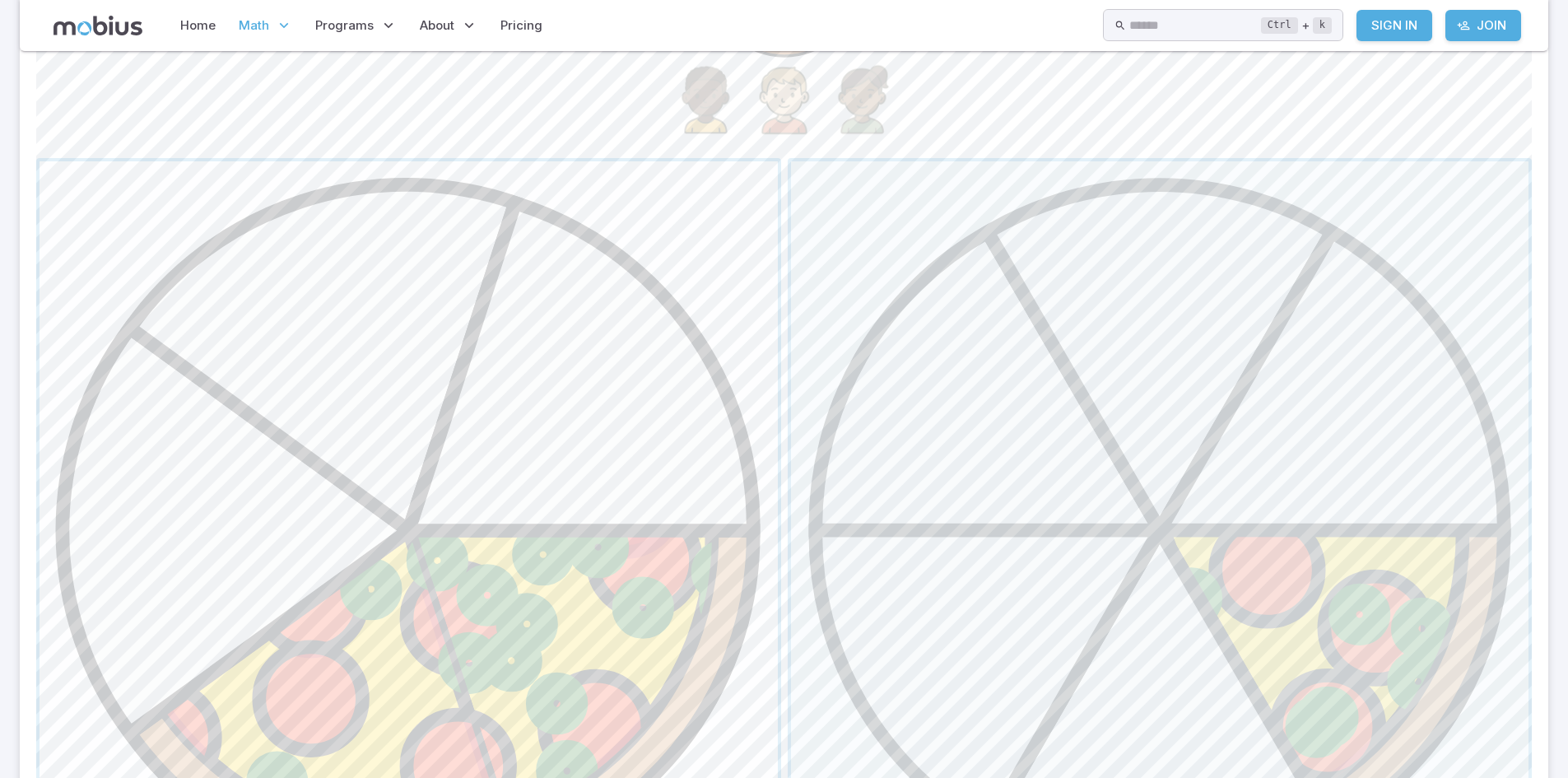
click at [589, 503] on span "button" at bounding box center [409, 530] width 738 height 738
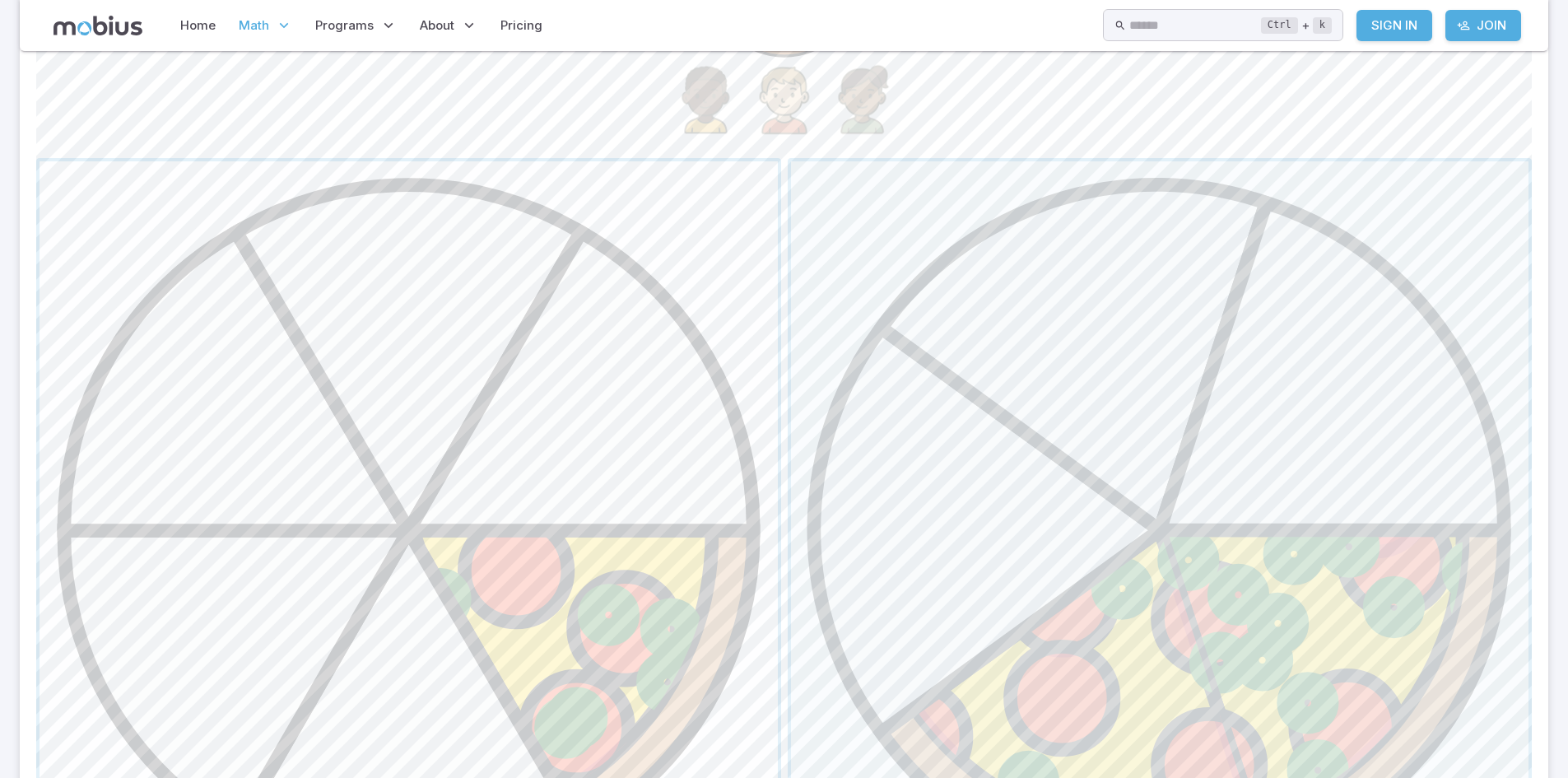
click at [628, 524] on span "button" at bounding box center [409, 530] width 738 height 738
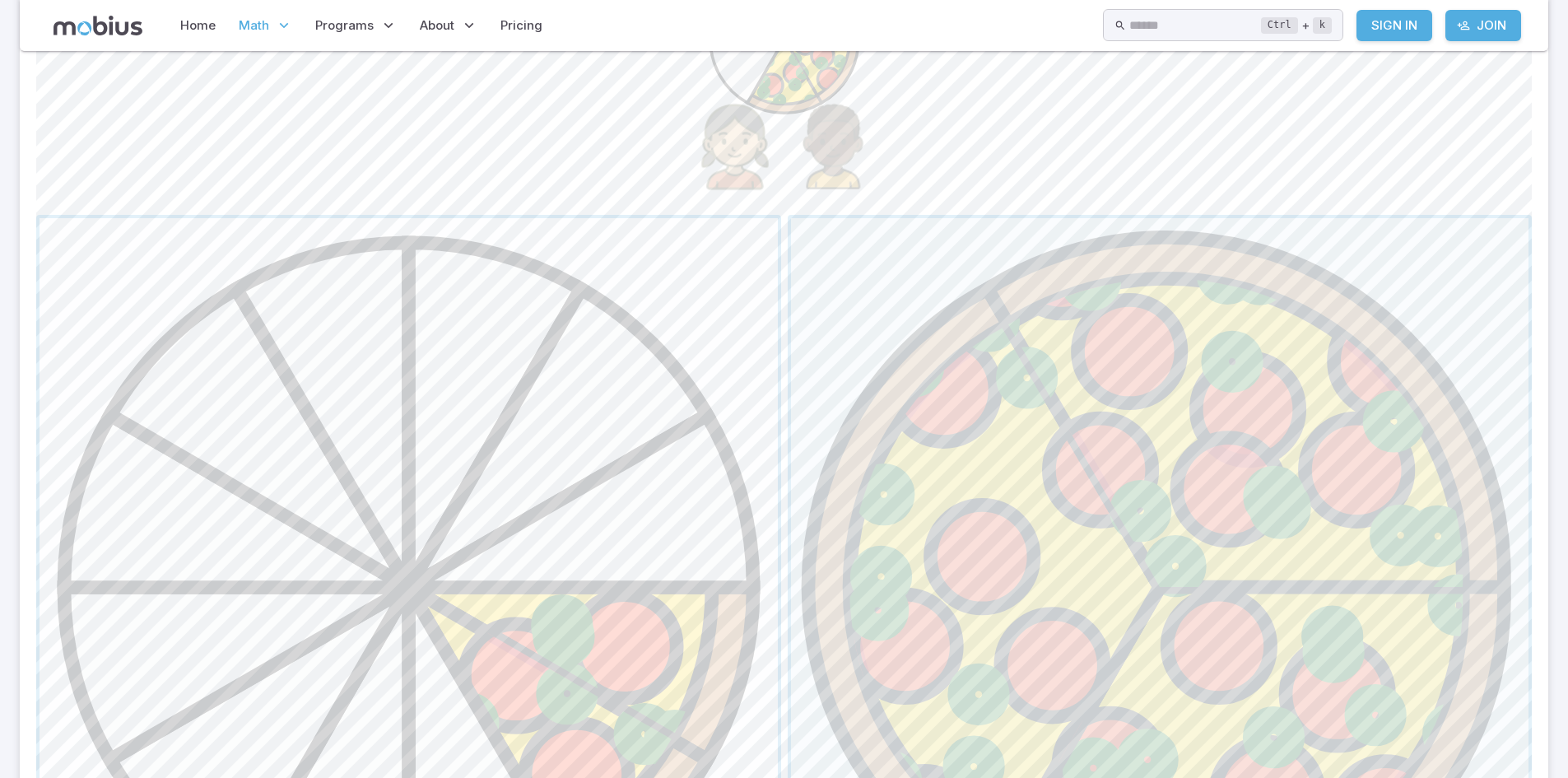
scroll to position [780, 0]
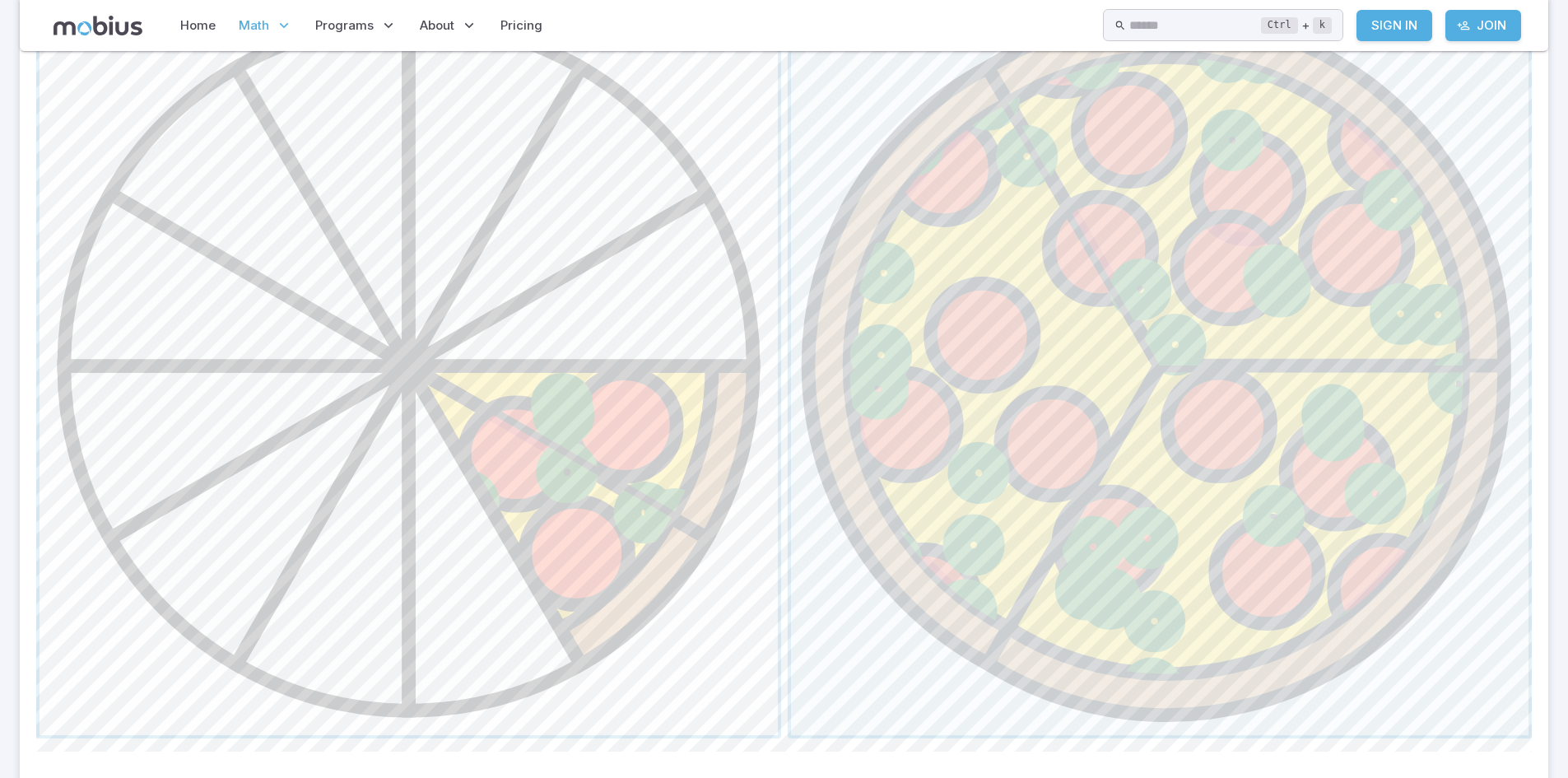
click at [654, 530] on span "button" at bounding box center [409, 366] width 738 height 738
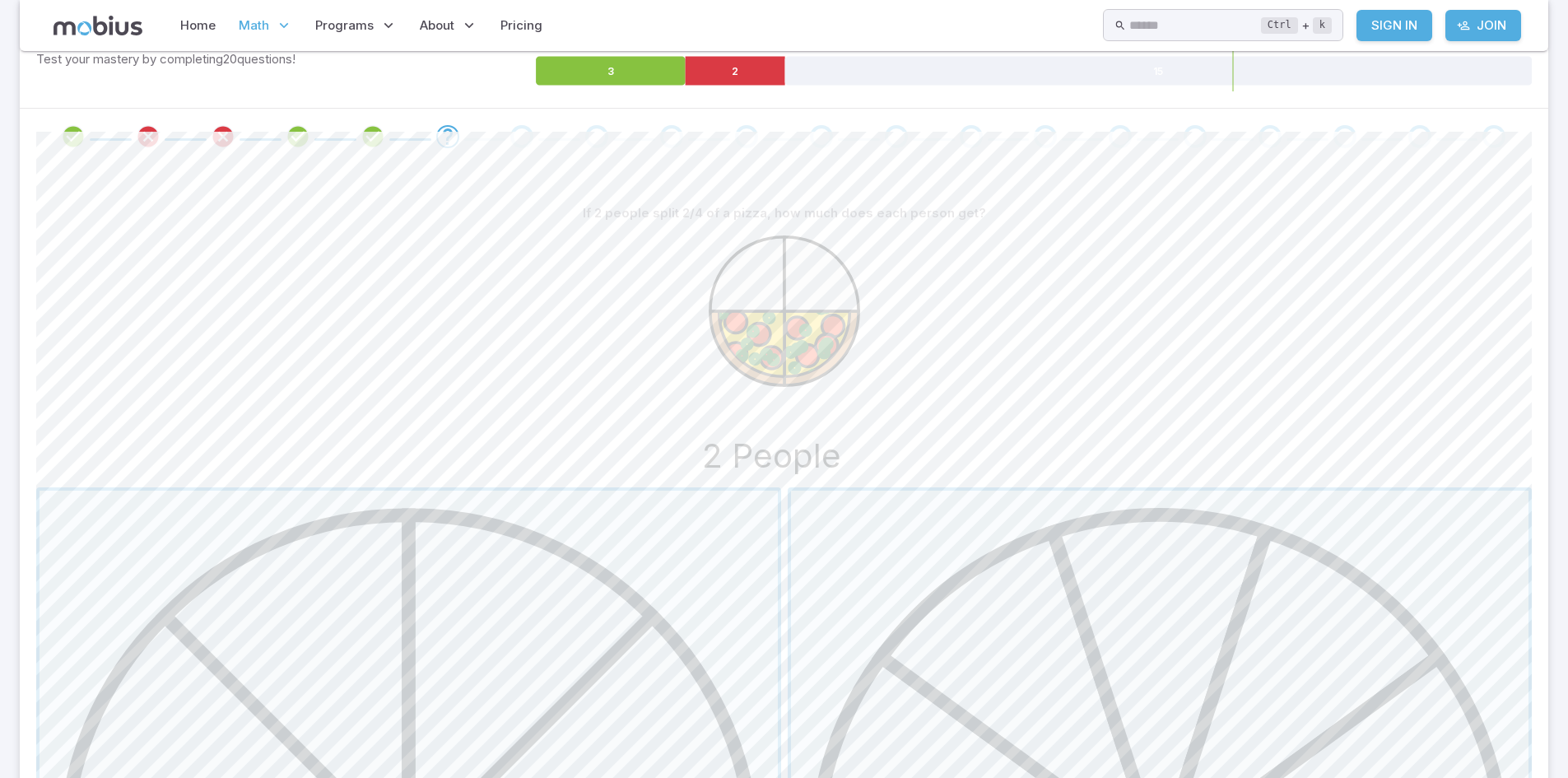
scroll to position [615, 0]
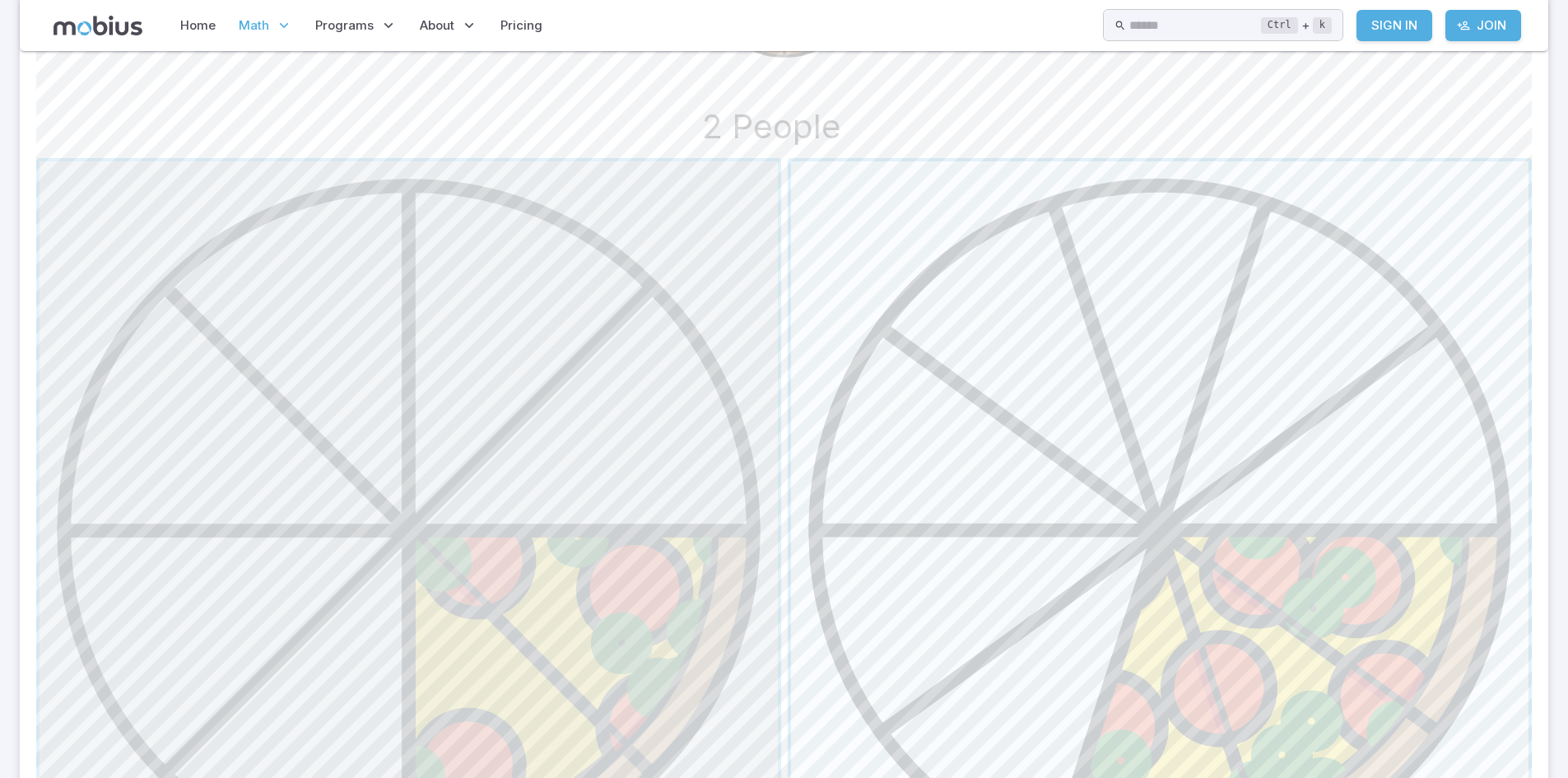
click at [658, 529] on span "button" at bounding box center [409, 530] width 738 height 738
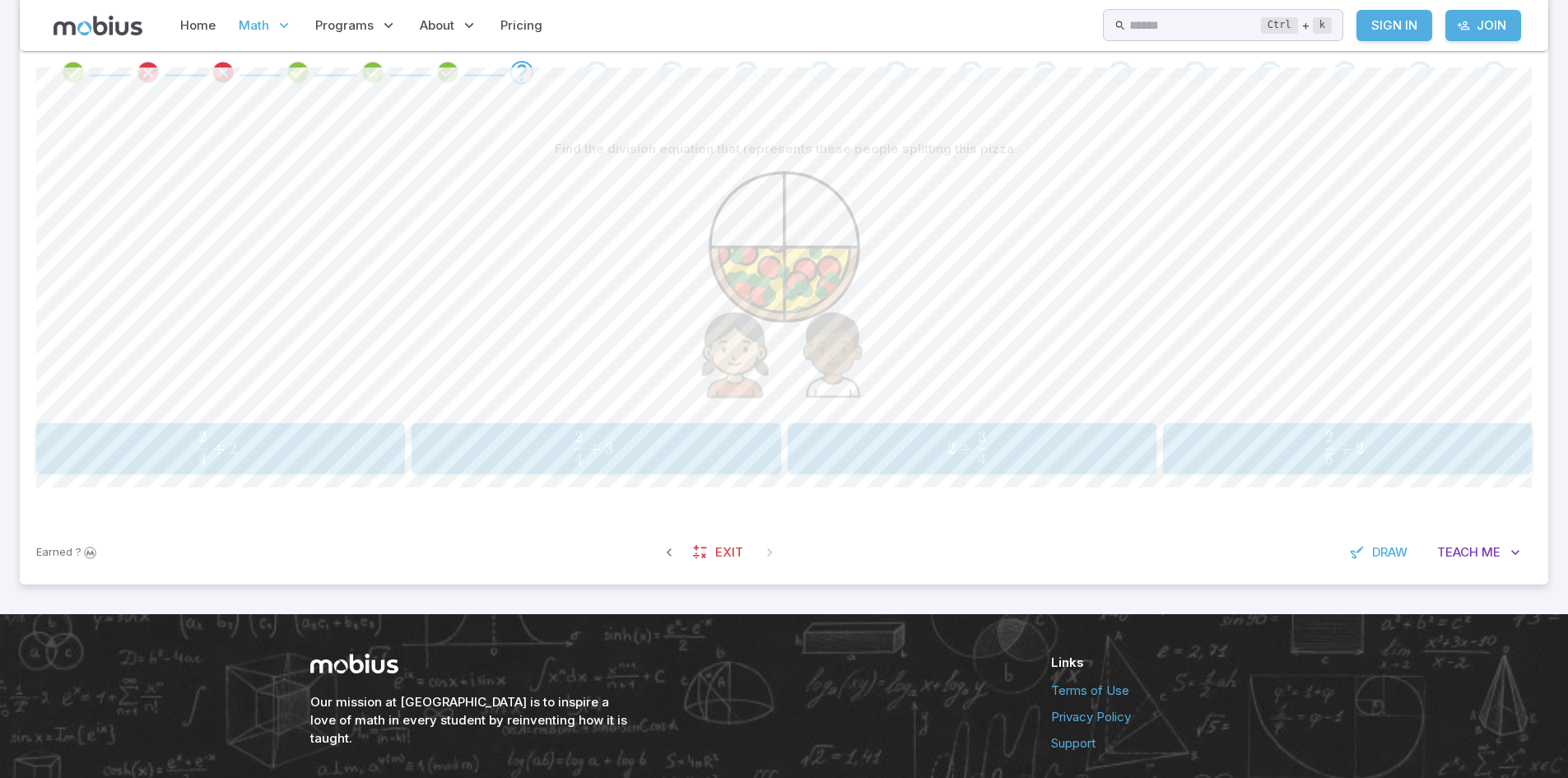
scroll to position [286, 0]
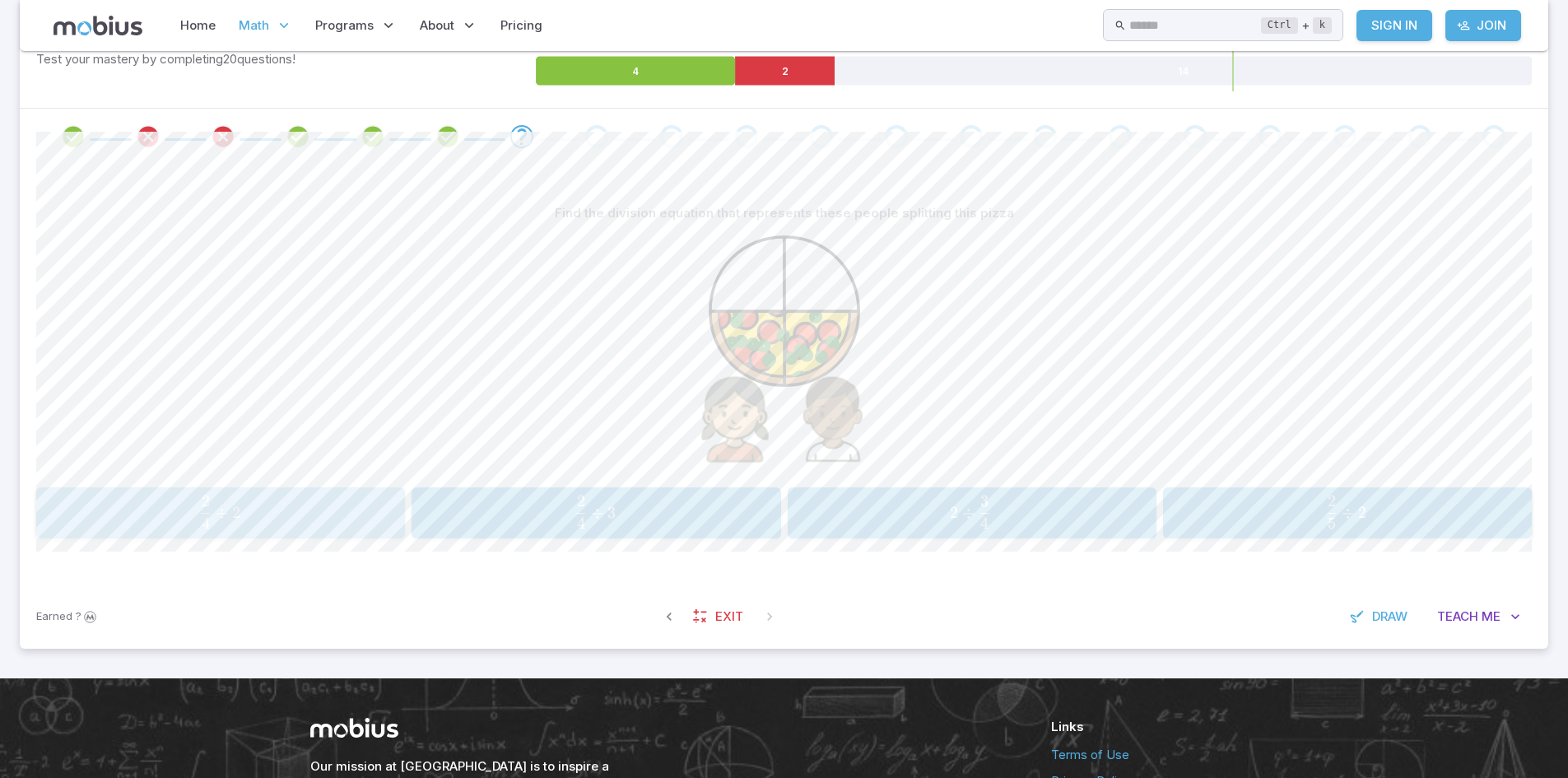
click at [324, 523] on span "4 2 ​ ÷ 2" at bounding box center [220, 512] width 332 height 33
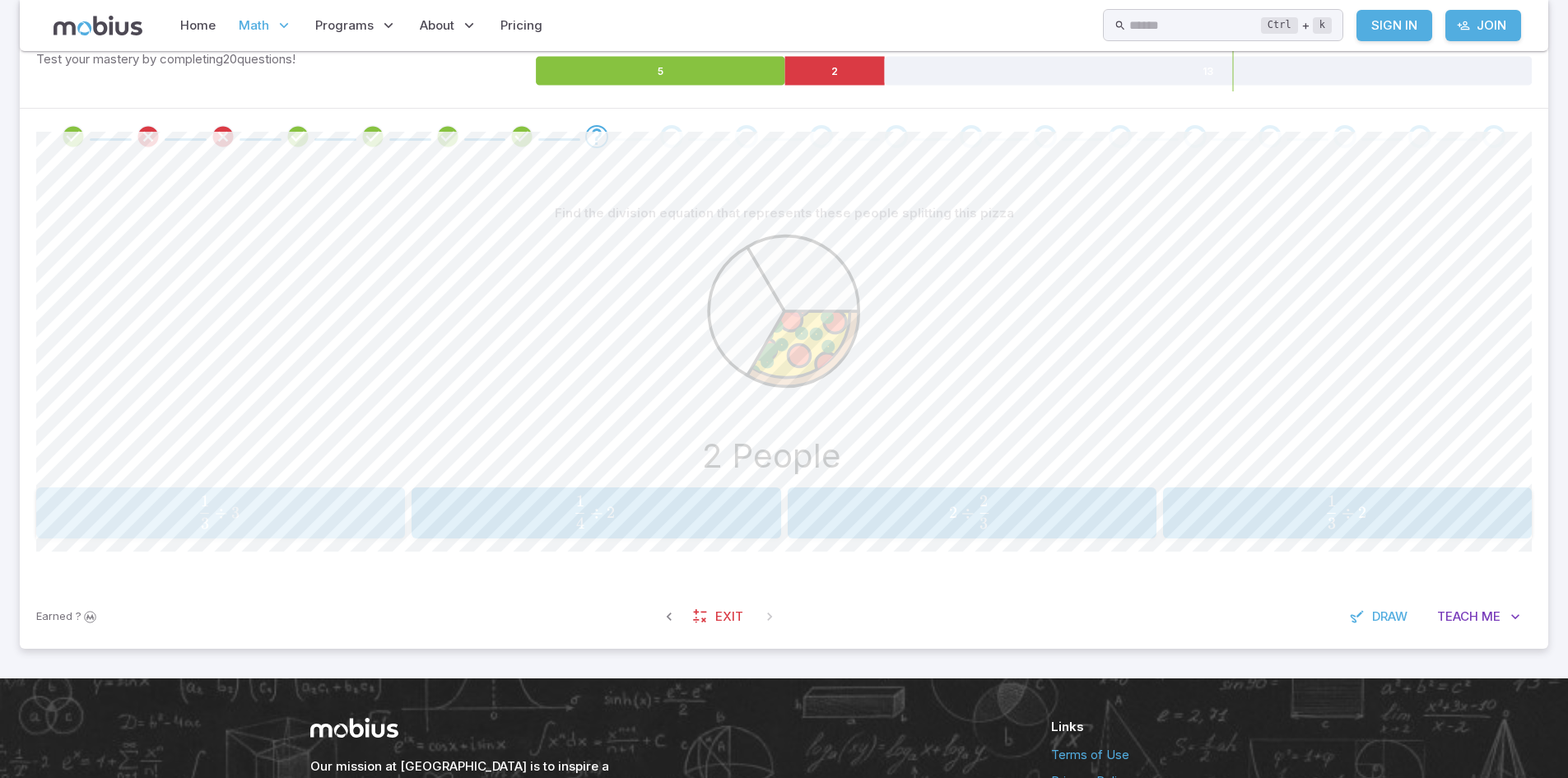
click at [282, 519] on span "3 1 ​ ÷ 3" at bounding box center [220, 512] width 334 height 33
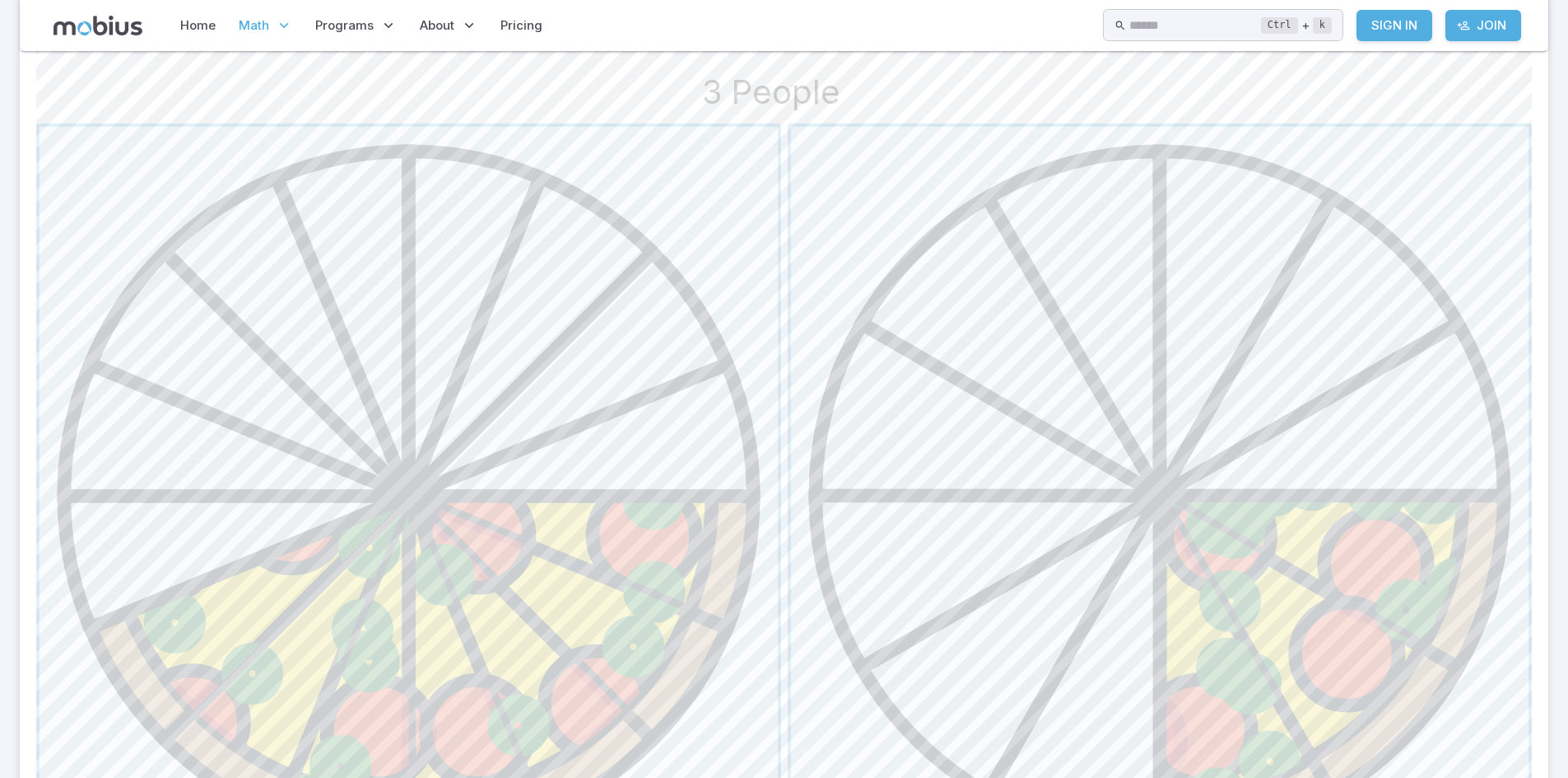
scroll to position [658, 0]
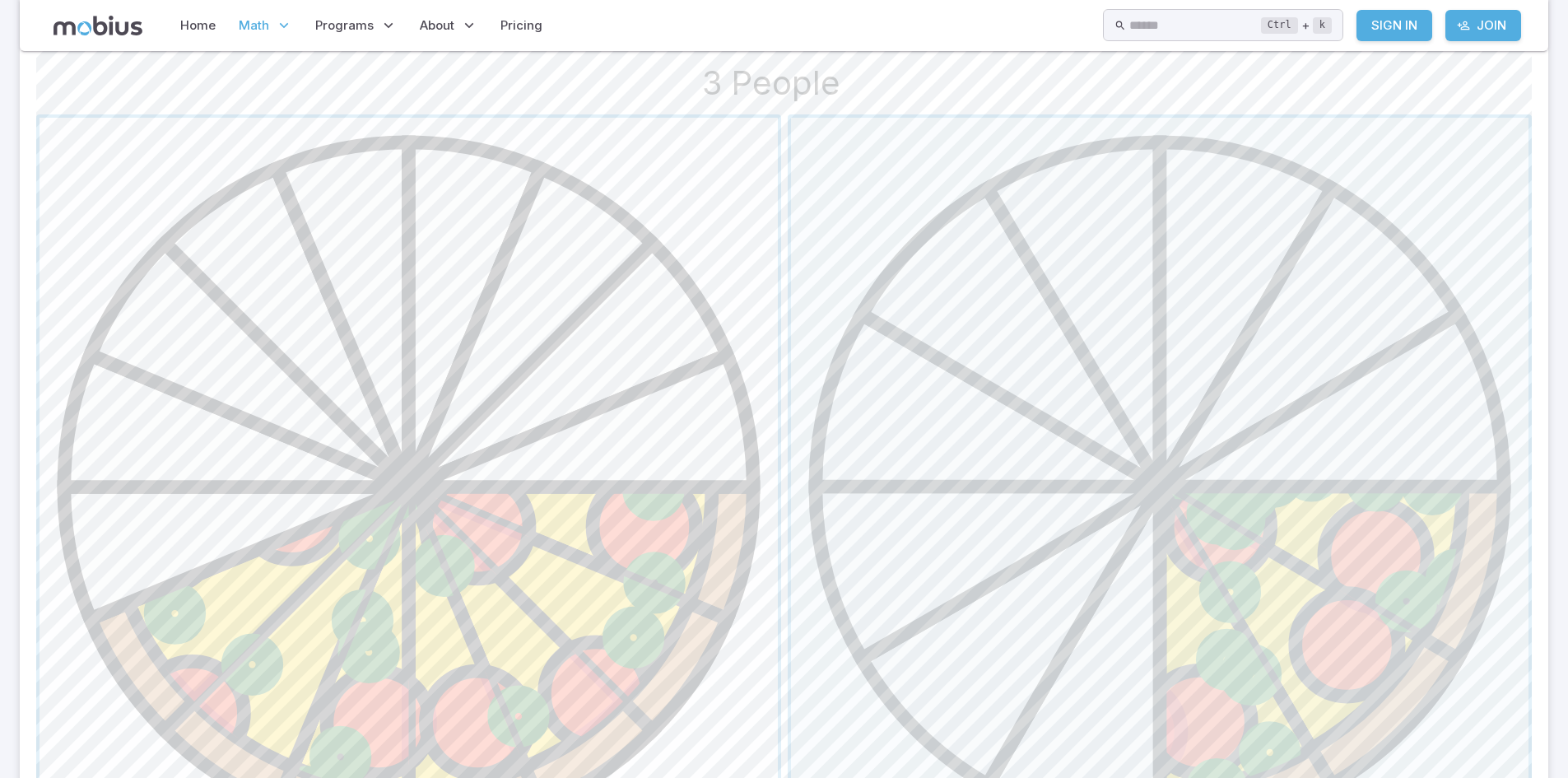
click at [577, 380] on span "button" at bounding box center [409, 487] width 738 height 738
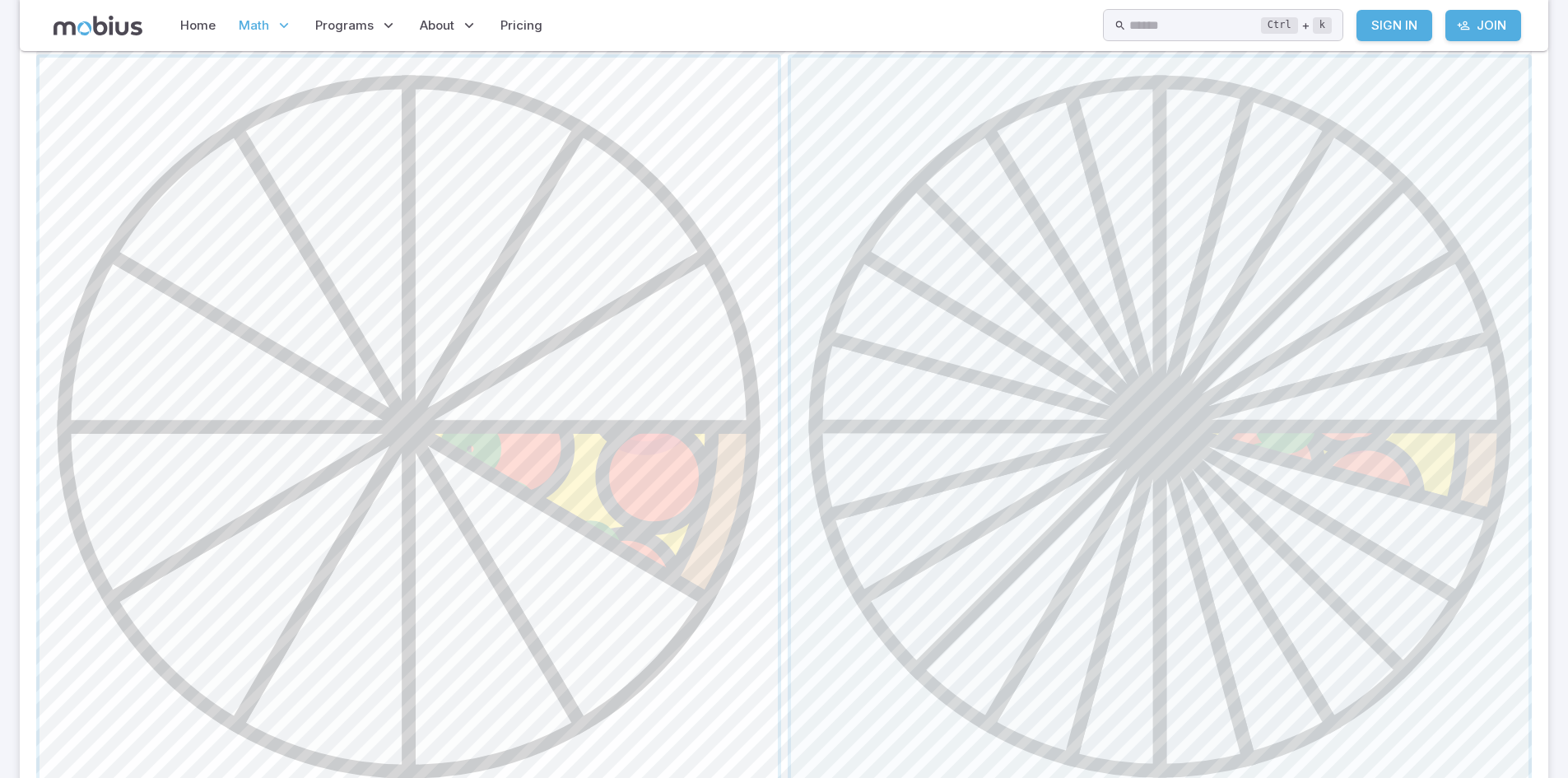
scroll to position [823, 0]
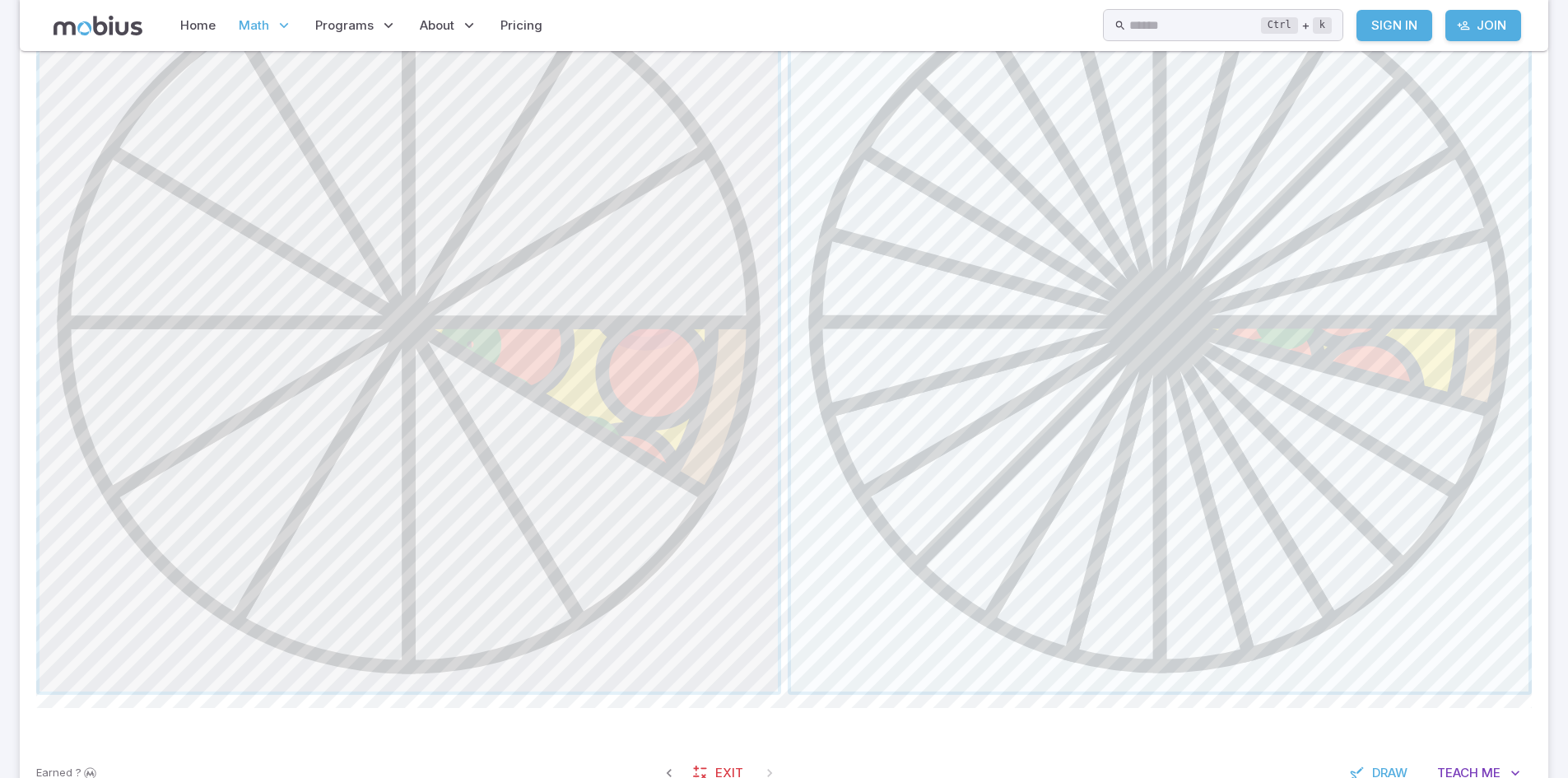
click at [732, 431] on span "button" at bounding box center [409, 322] width 738 height 738
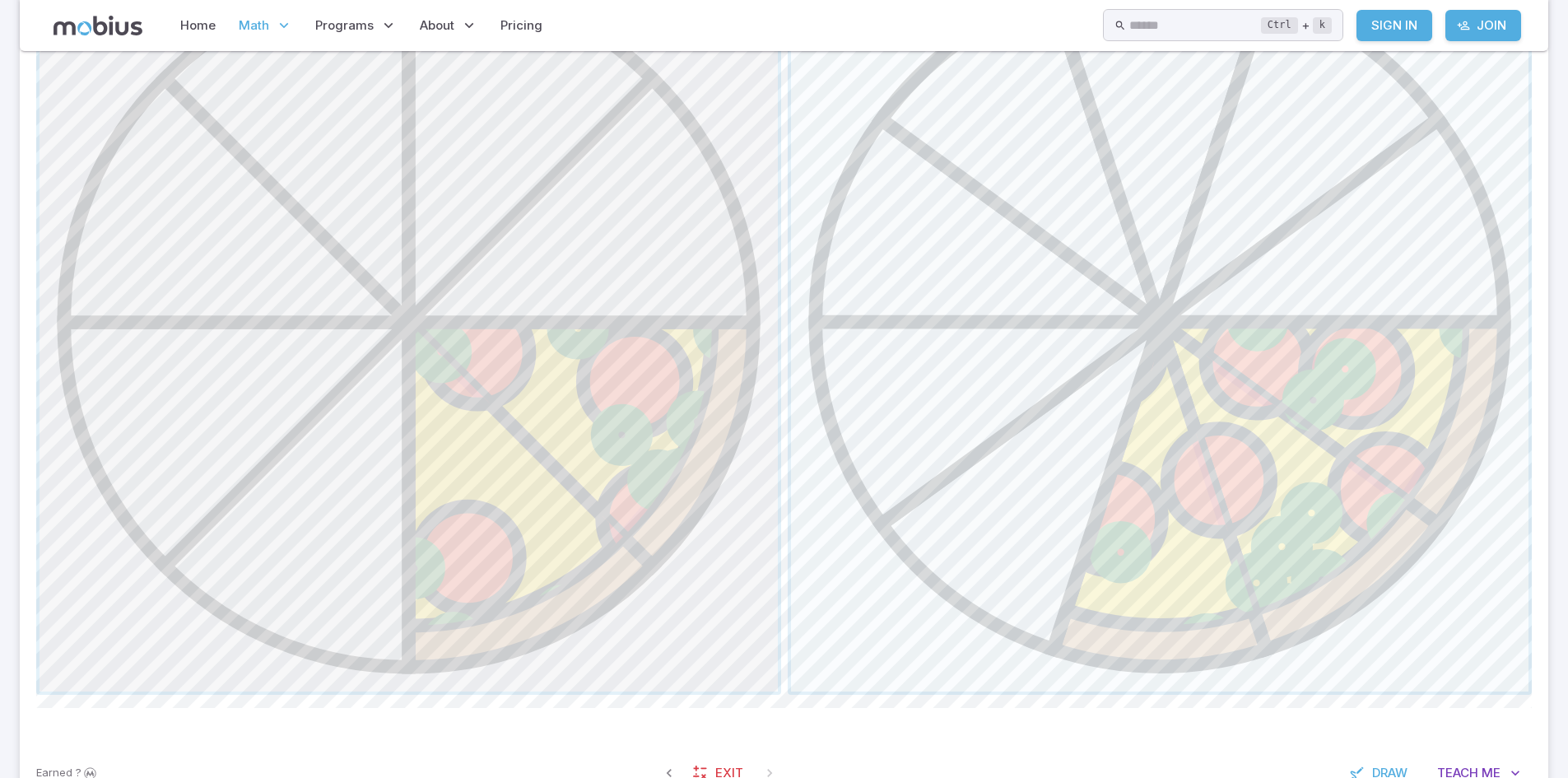
click at [680, 453] on span "button" at bounding box center [409, 322] width 738 height 738
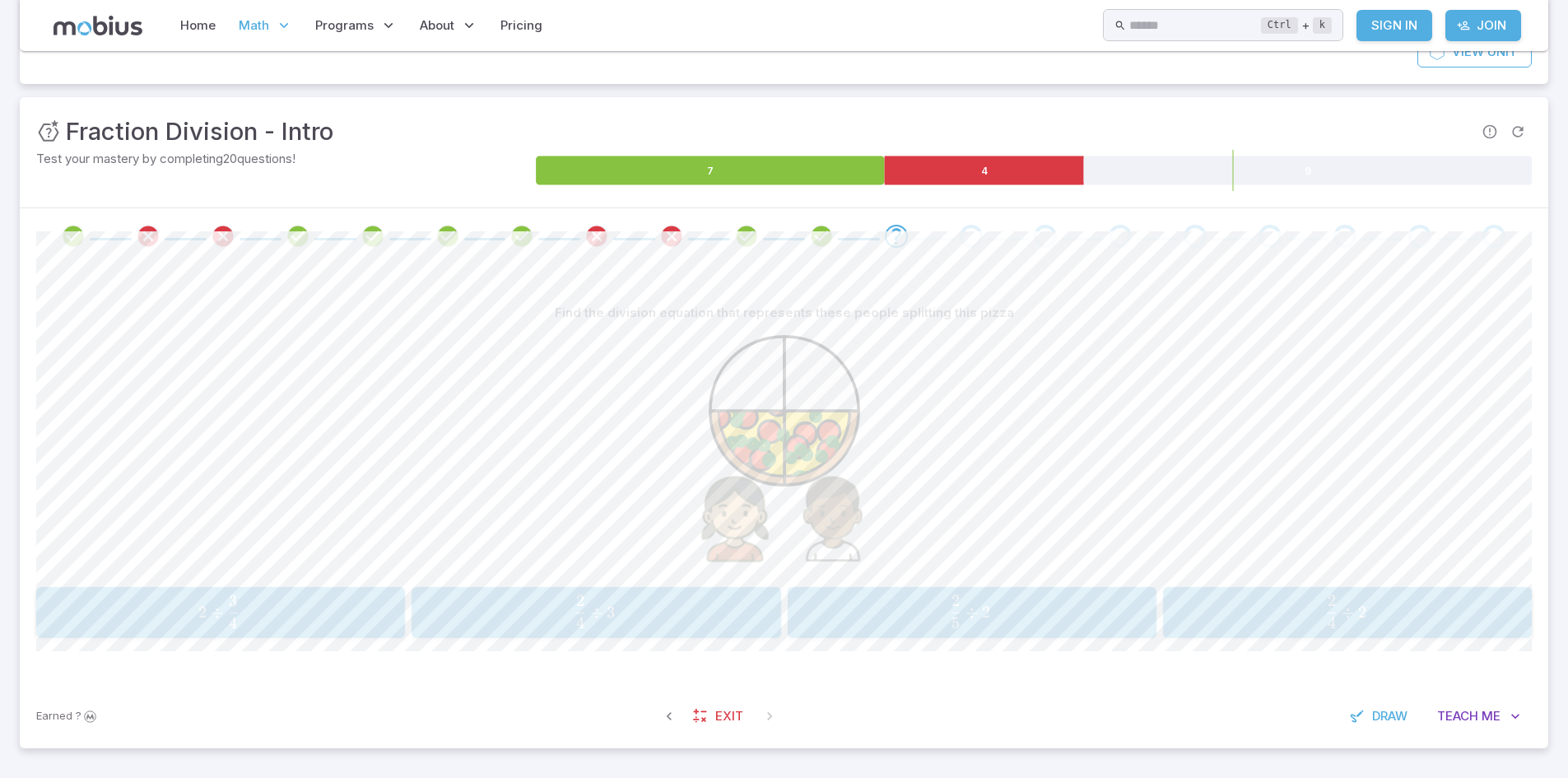
scroll to position [86, 0]
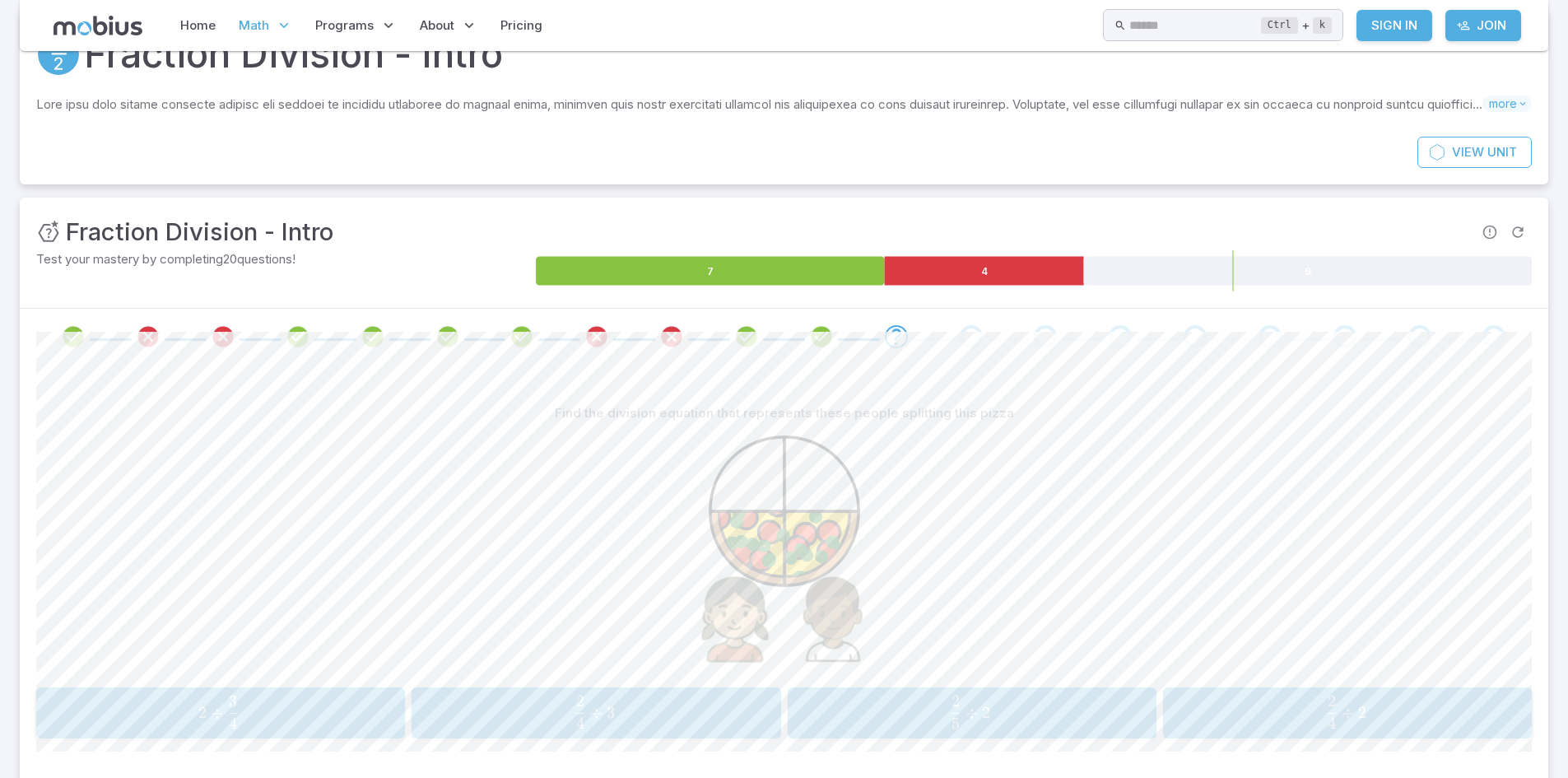
click at [1318, 734] on button "2 4 ÷ 2 \frac{2}{4} \div 2 4 2 ​ ÷ 2" at bounding box center [1347, 713] width 369 height 51
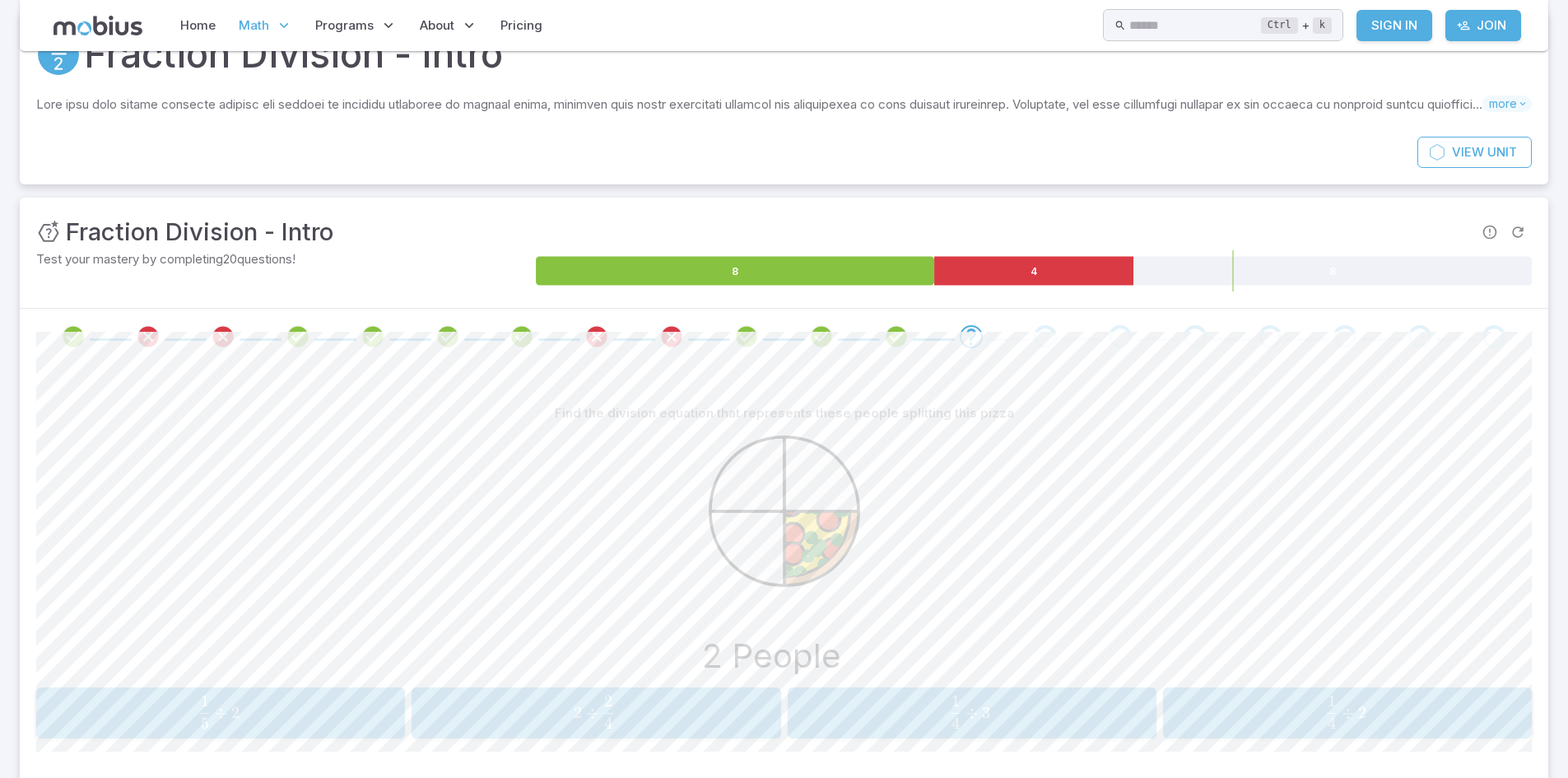
scroll to position [250, 0]
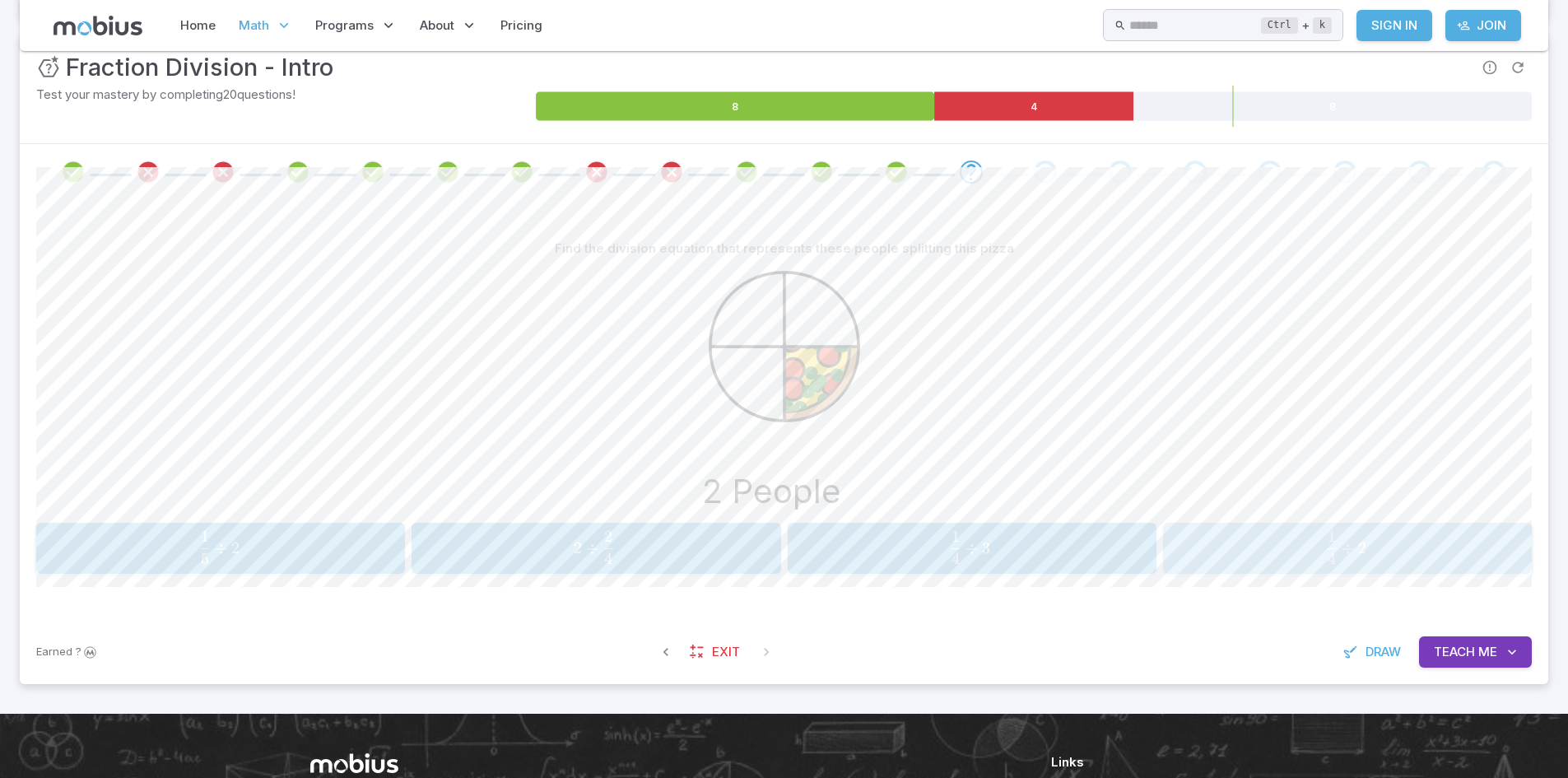
click at [1283, 553] on span "4 1 ​ ÷ 2" at bounding box center [1346, 548] width 334 height 33
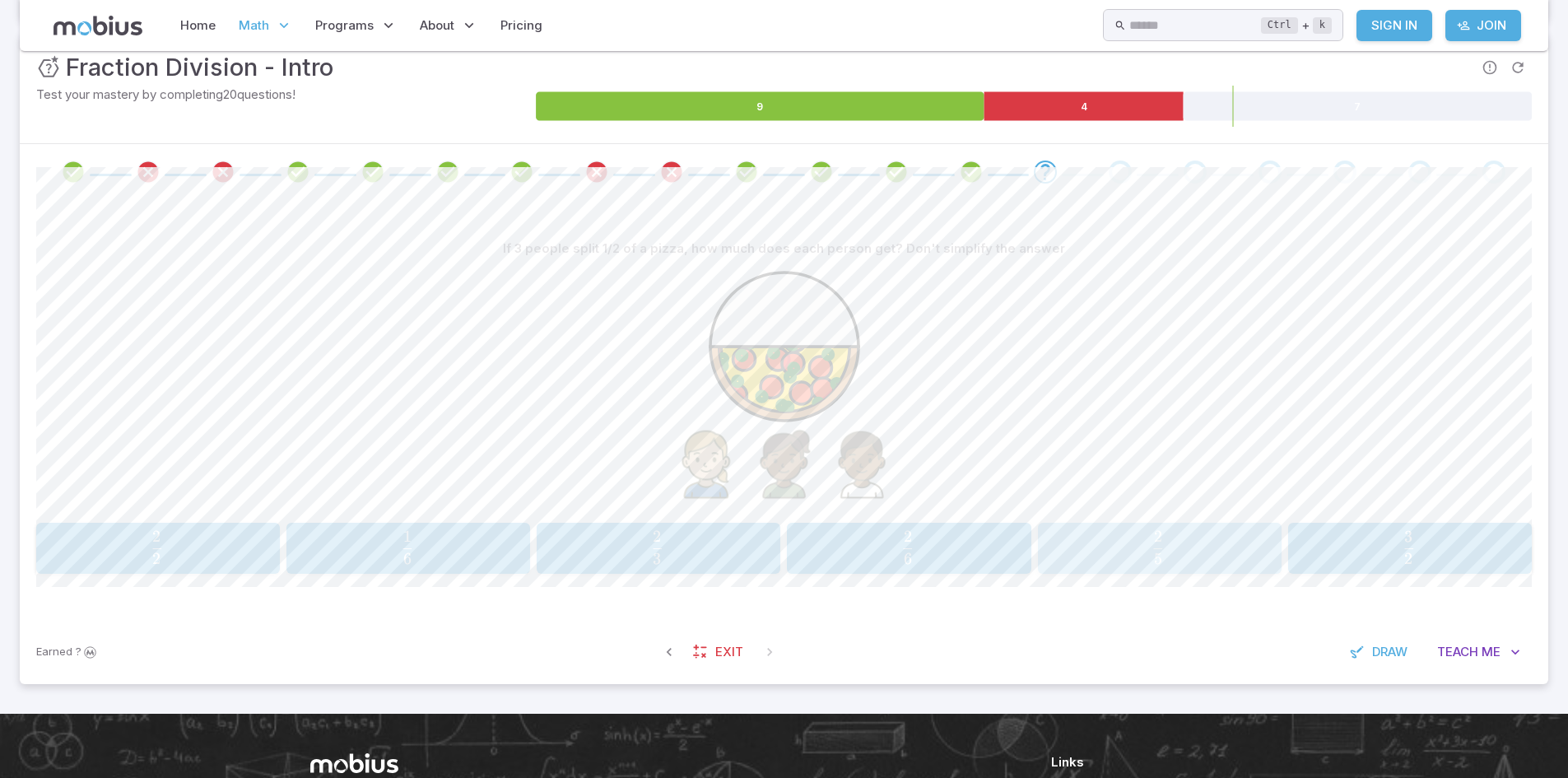
click at [1151, 570] on button "2 5 \frac{2}{5} 5 2 ​" at bounding box center [1159, 548] width 244 height 51
click at [1285, 573] on button "3 4 ÷ 3 \frac{3}{4} \div 3 4 3 ​ ÷ 3" at bounding box center [1347, 548] width 369 height 51
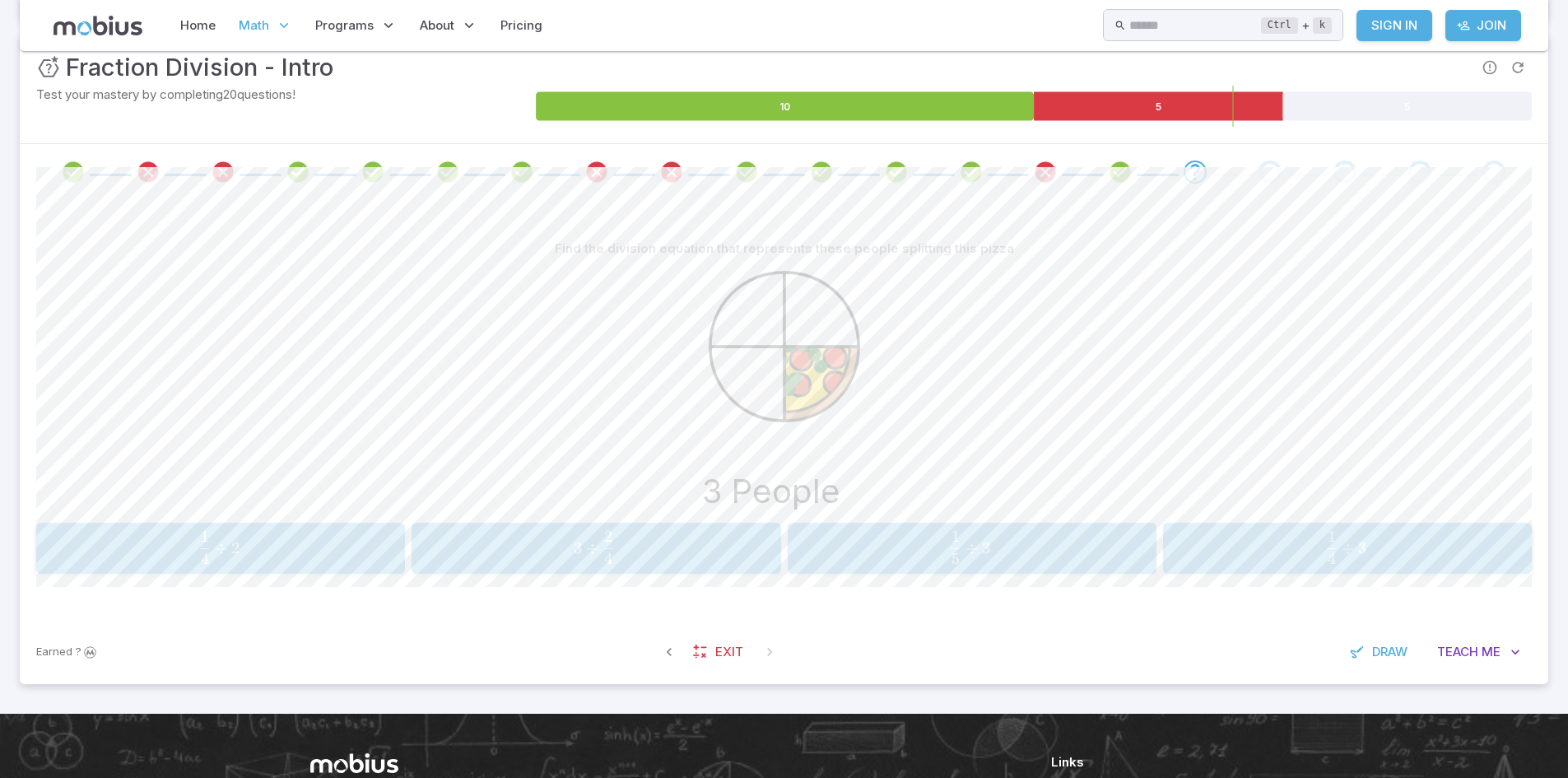
drag, startPoint x: 531, startPoint y: 548, endPoint x: 429, endPoint y: 662, distance: 153.0
click at [429, 662] on div "Unit Mastery : Fraction Division - Intro Test your mastery by completing 20 que…" at bounding box center [784, 358] width 1528 height 651
click at [595, 567] on div "3 ÷ 2 4 3 \div \frac{2}{4} 3 ÷ 4 2 ​" at bounding box center [596, 548] width 358 height 38
click at [687, 545] on span "3 1 ​ ÷ 2" at bounding box center [593, 548] width 337 height 33
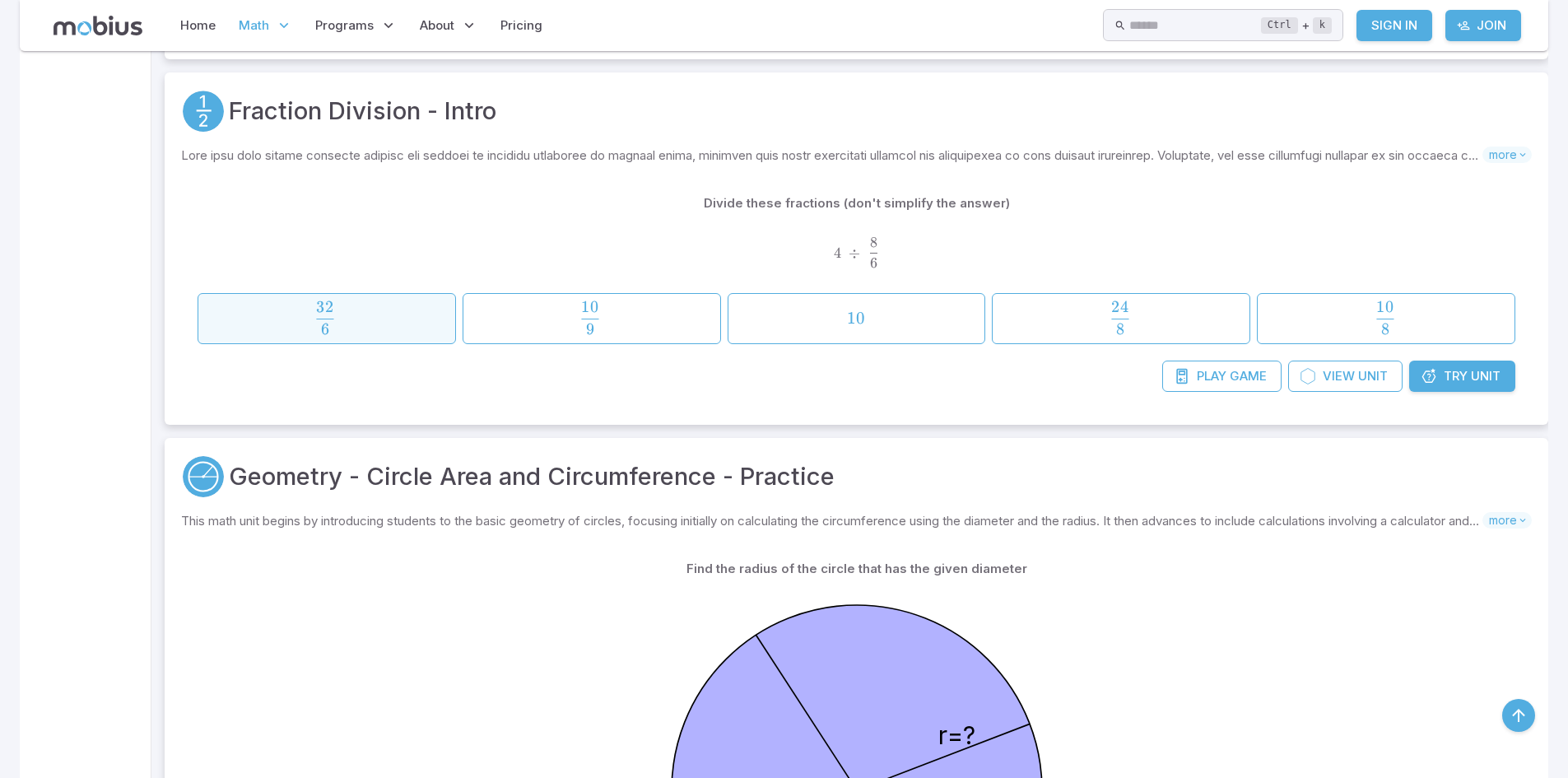
scroll to position [3457, 0]
